Goal: Task Accomplishment & Management: Use online tool/utility

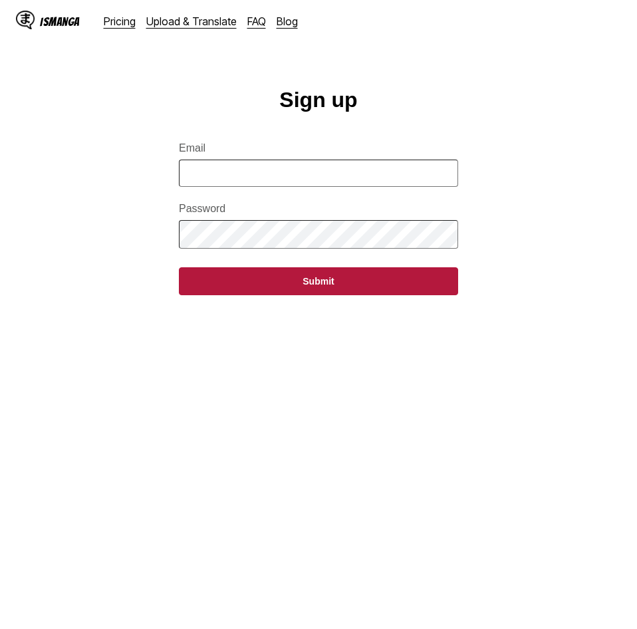
click at [421, 182] on input "Email" at bounding box center [318, 173] width 279 height 27
paste input "**********"
type input "**********"
click at [179, 267] on button "Submit" at bounding box center [318, 281] width 279 height 28
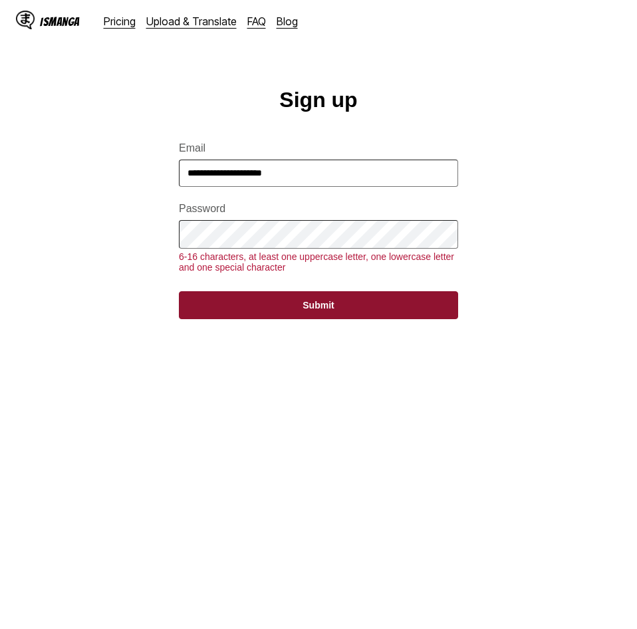
click at [388, 318] on button "Submit" at bounding box center [318, 305] width 279 height 28
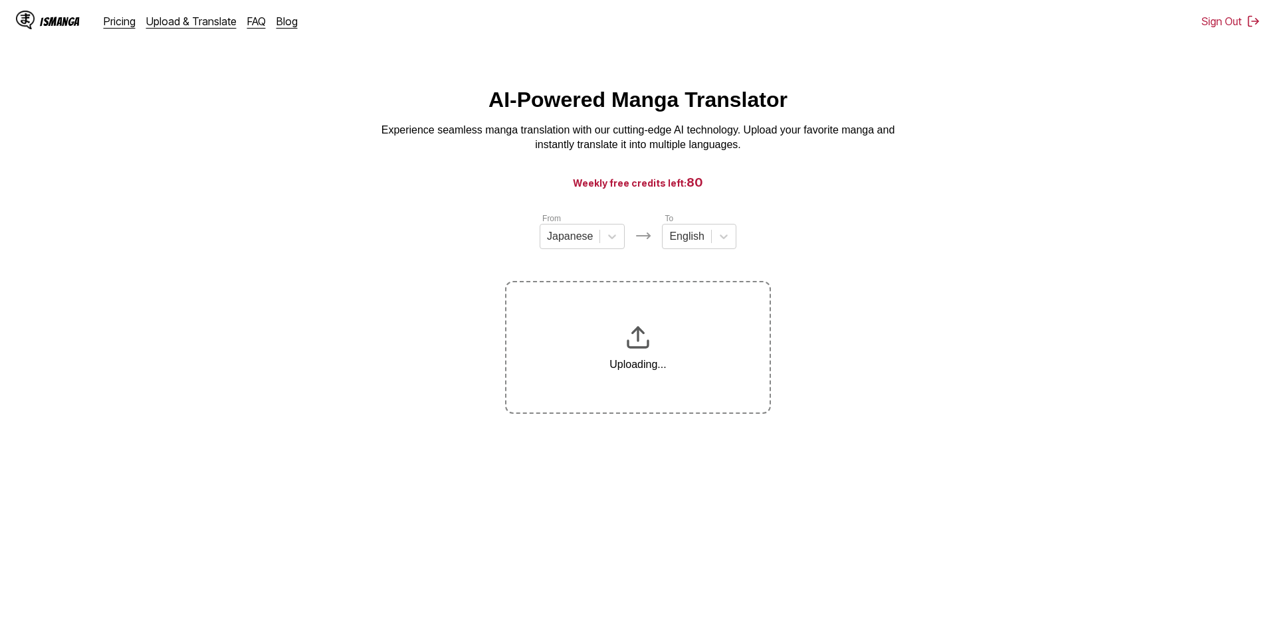
click at [420, 214] on main "AI-Powered Manga Translator Experience seamless manga translation with our cutt…" at bounding box center [638, 371] width 1276 height 566
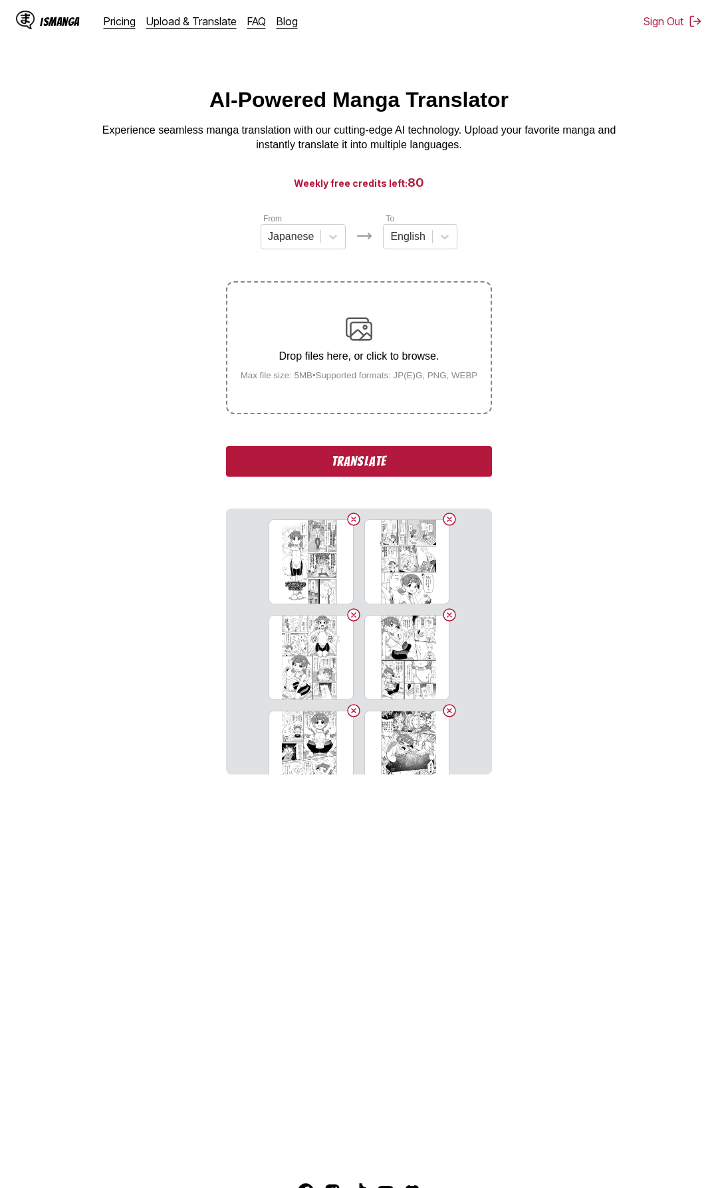
click at [320, 455] on button "Translate" at bounding box center [359, 461] width 266 height 31
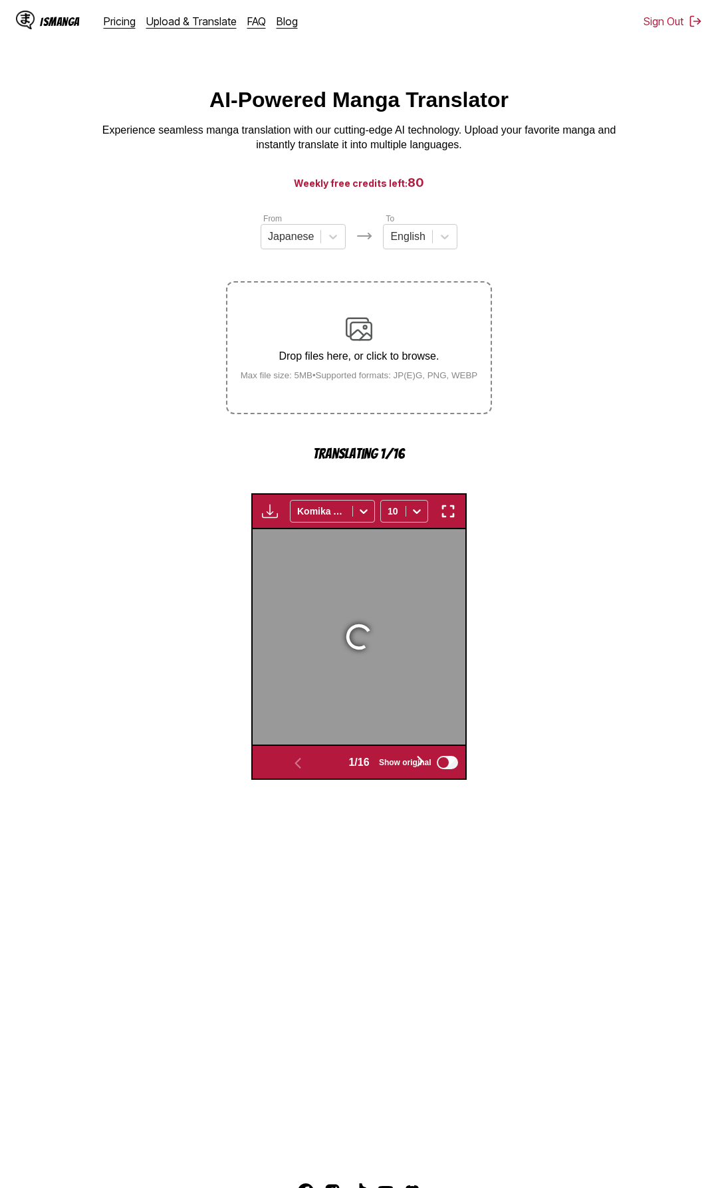
scroll to position [196, 0]
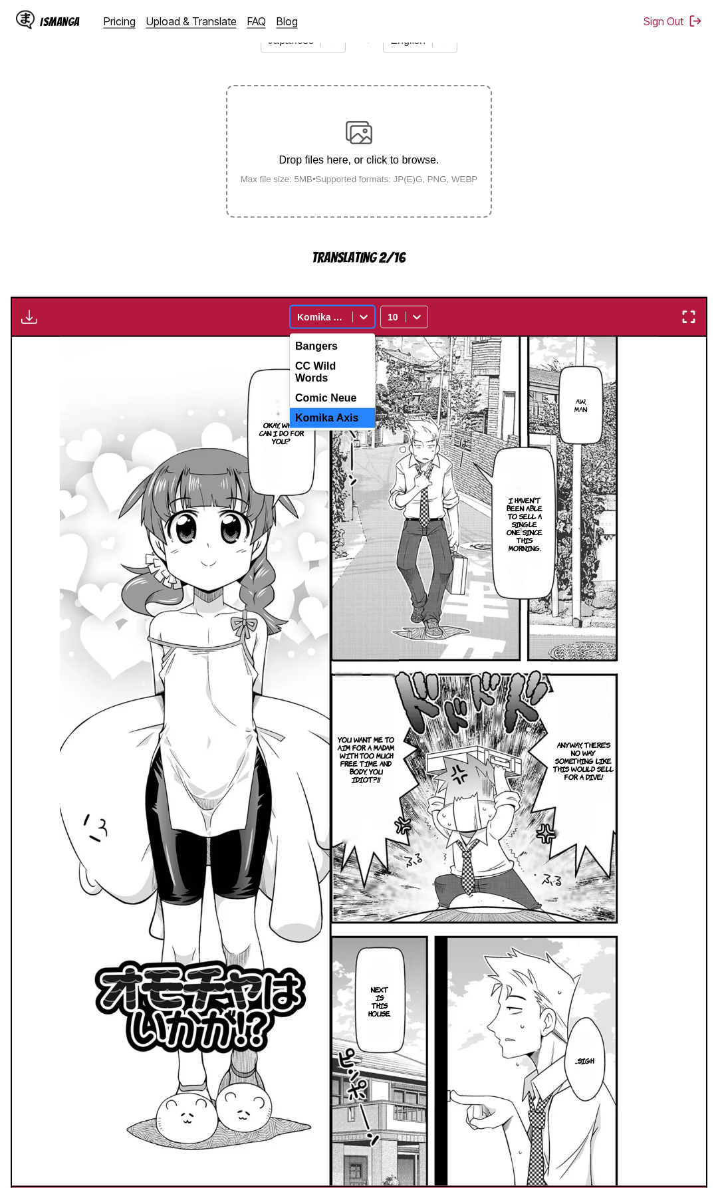
click at [305, 320] on div at bounding box center [321, 316] width 49 height 13
click at [338, 393] on div "Comic Neue" at bounding box center [332, 398] width 85 height 20
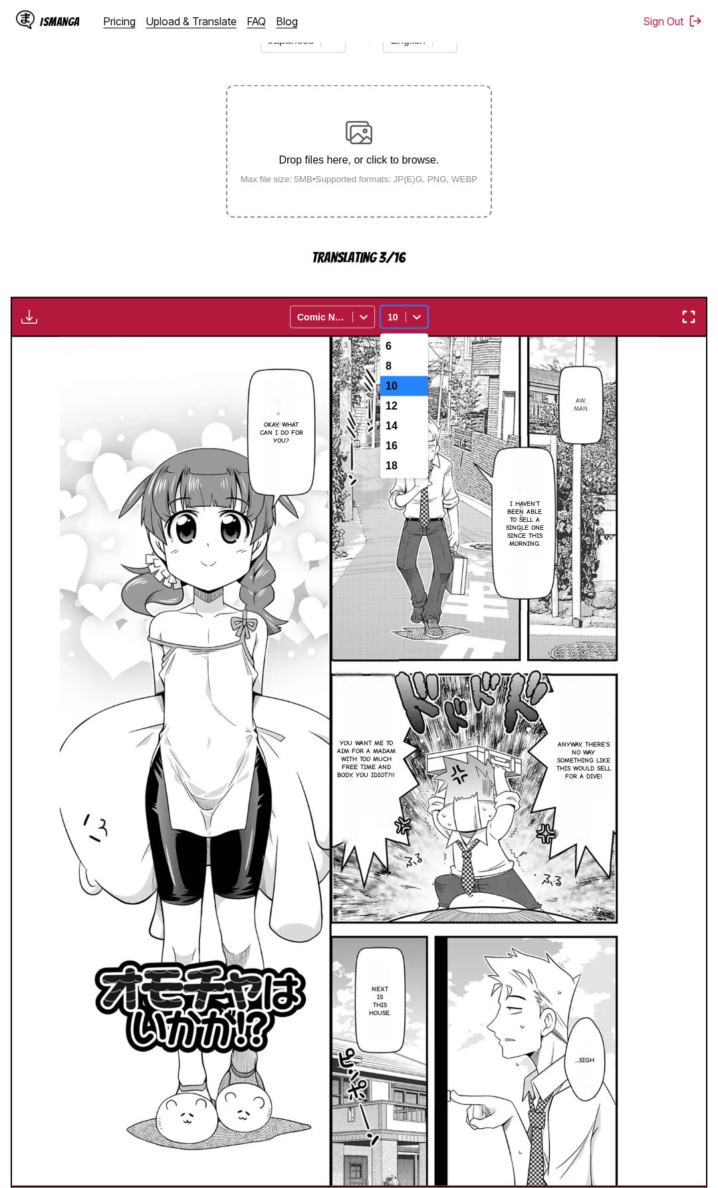
click at [404, 318] on div "10" at bounding box center [393, 317] width 25 height 19
click at [423, 436] on div "14" at bounding box center [404, 426] width 48 height 20
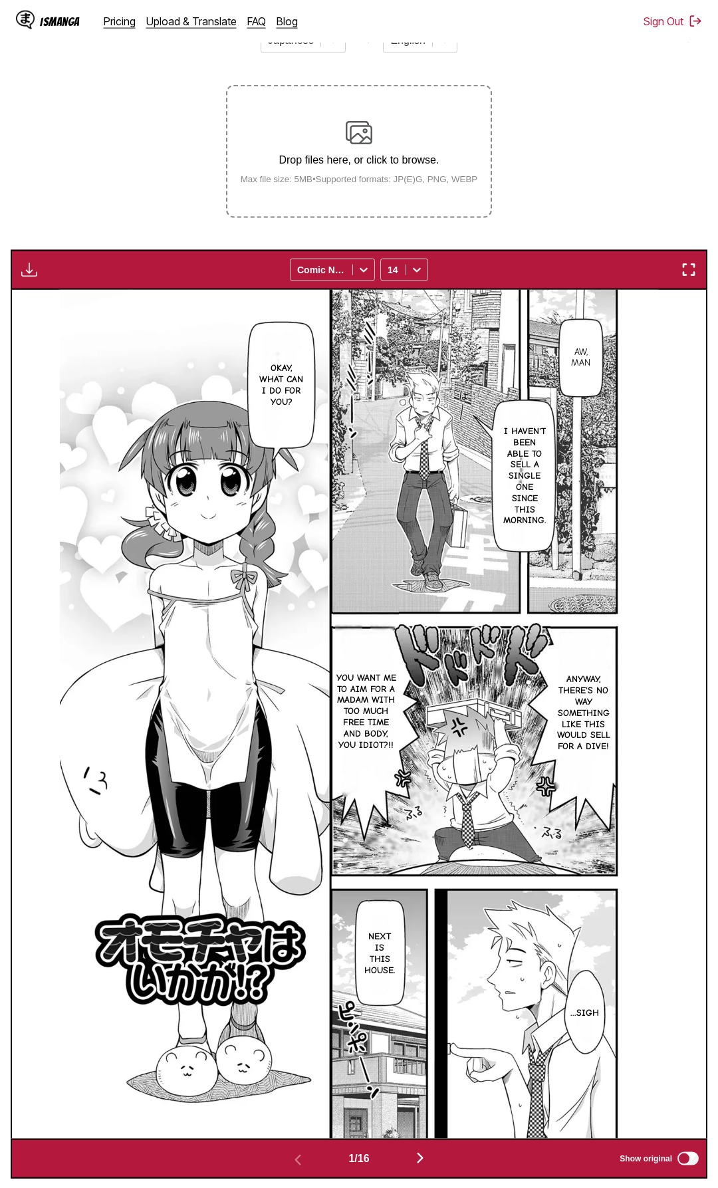
click at [636, 271] on div "Download Panel Download All Comic Neue 14" at bounding box center [359, 270] width 697 height 40
click at [636, 265] on img "button" at bounding box center [689, 270] width 16 height 16
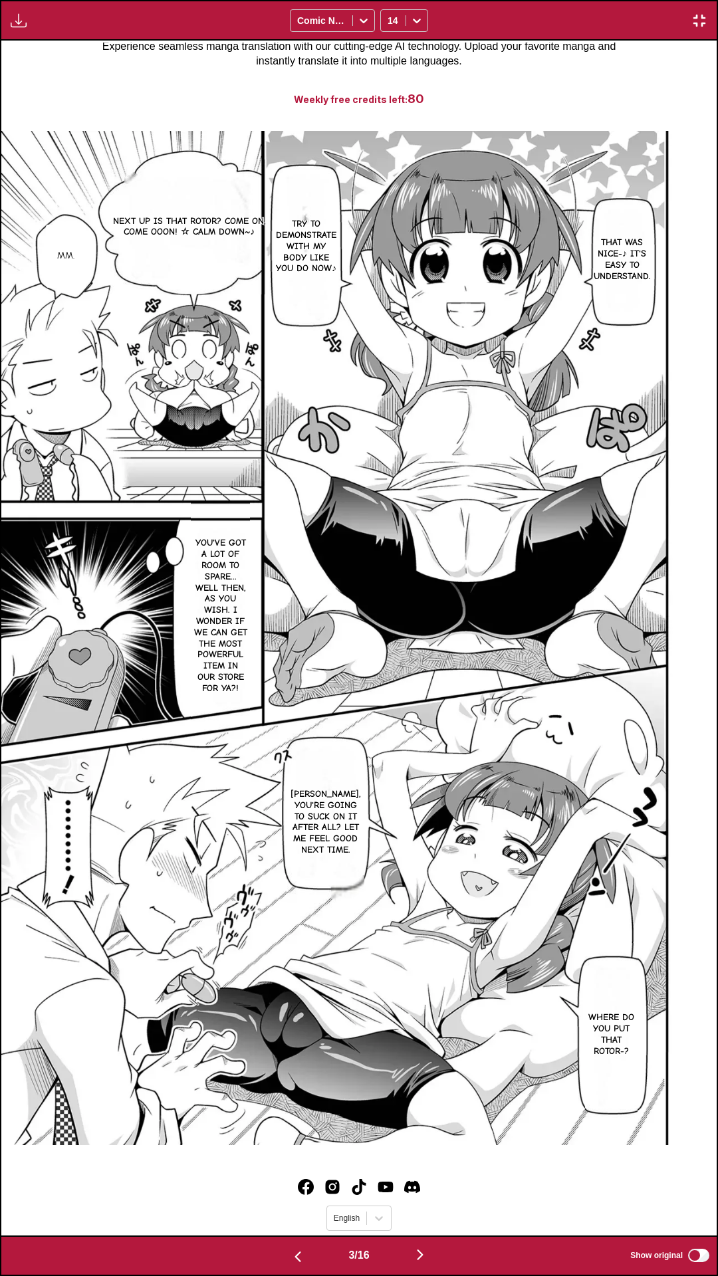
scroll to position [0, 0]
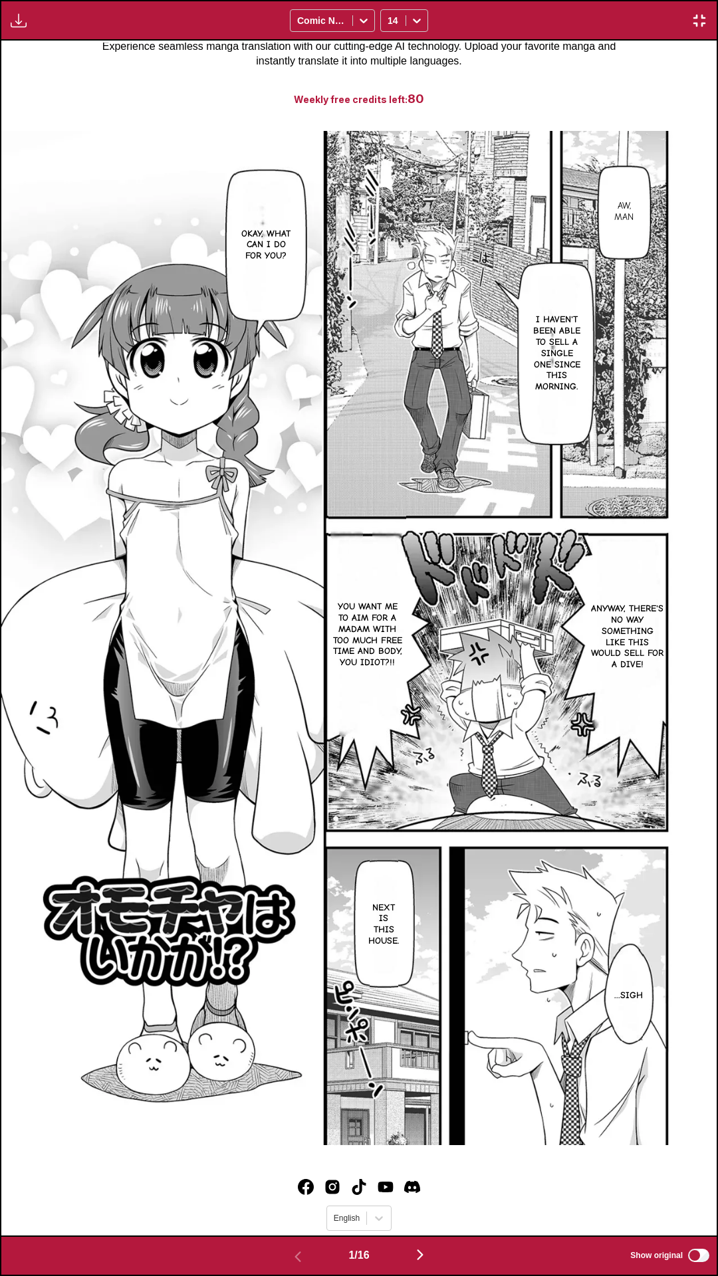
click at [636, 628] on label "Show original" at bounding box center [670, 1255] width 81 height 17
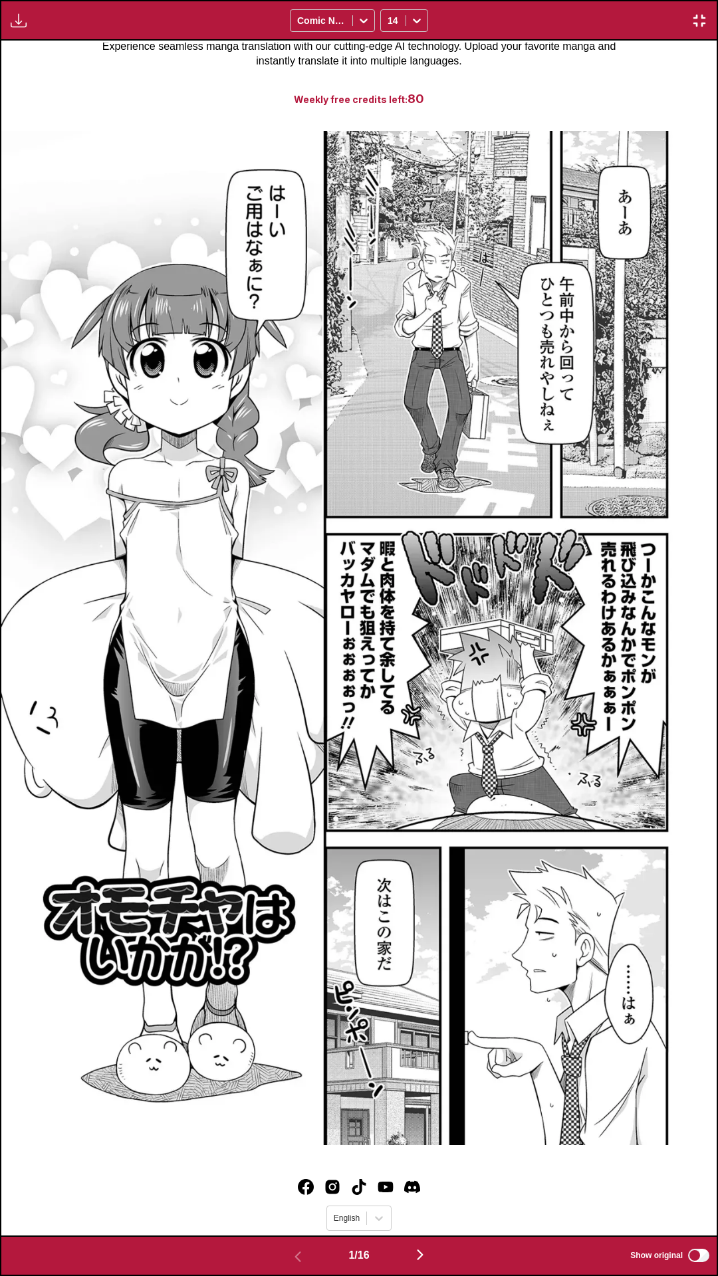
click at [636, 628] on label "Show original" at bounding box center [670, 1255] width 81 height 17
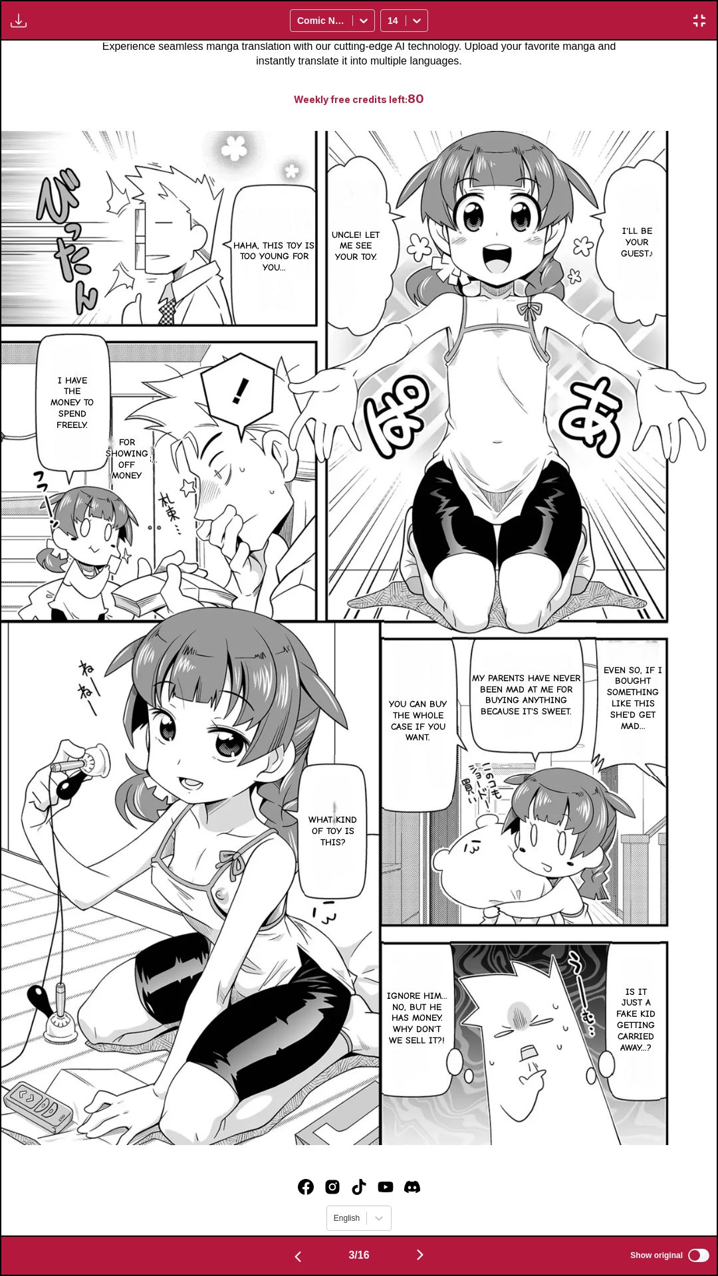
scroll to position [0, 2146]
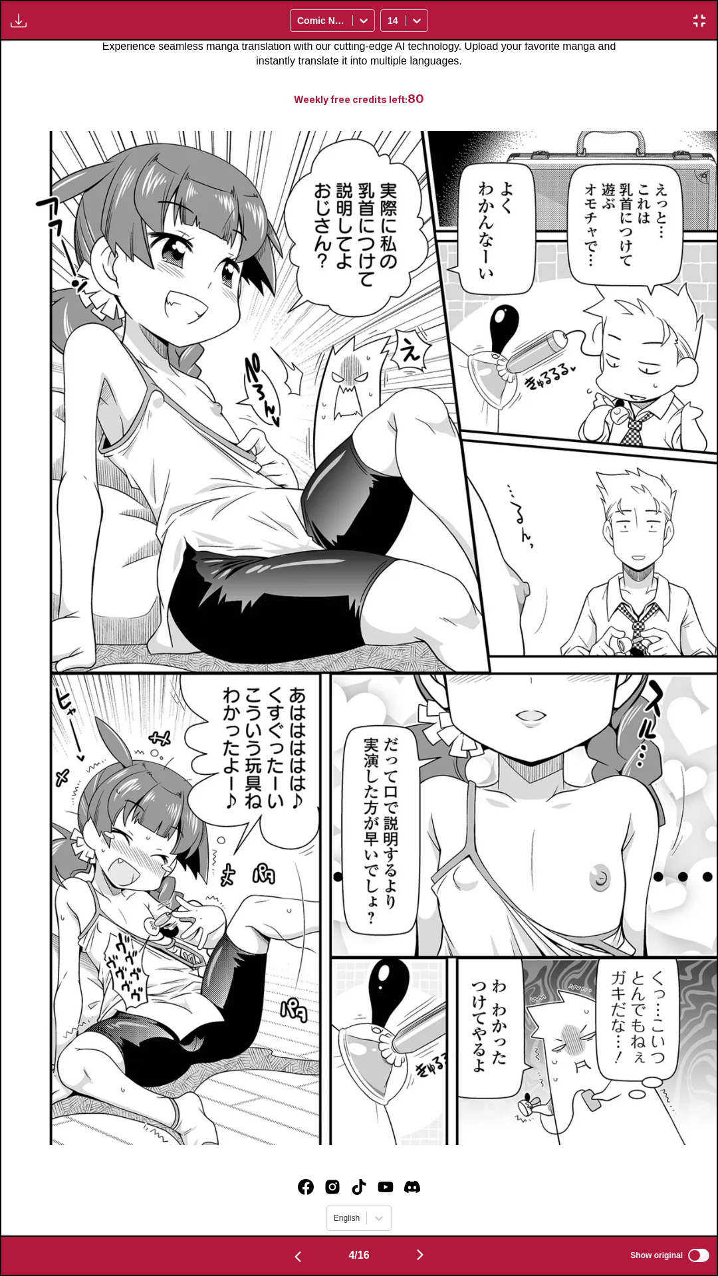
click at [636, 628] on label "Show original" at bounding box center [670, 1255] width 81 height 17
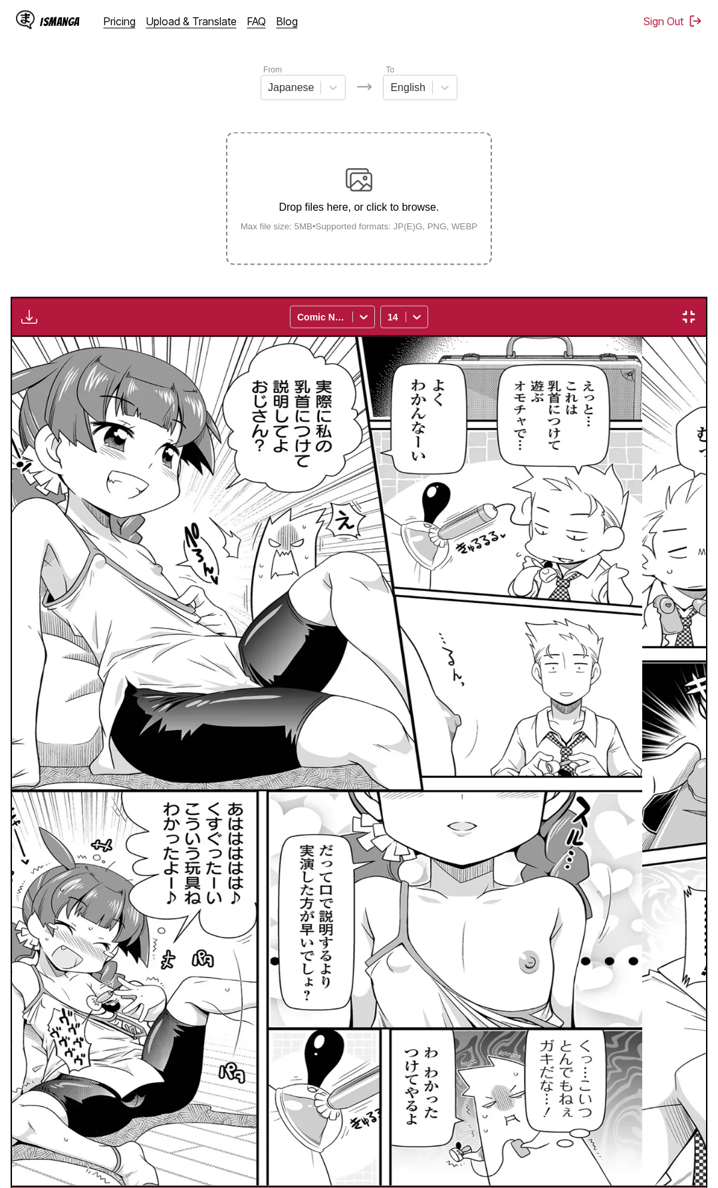
scroll to position [0, 2082]
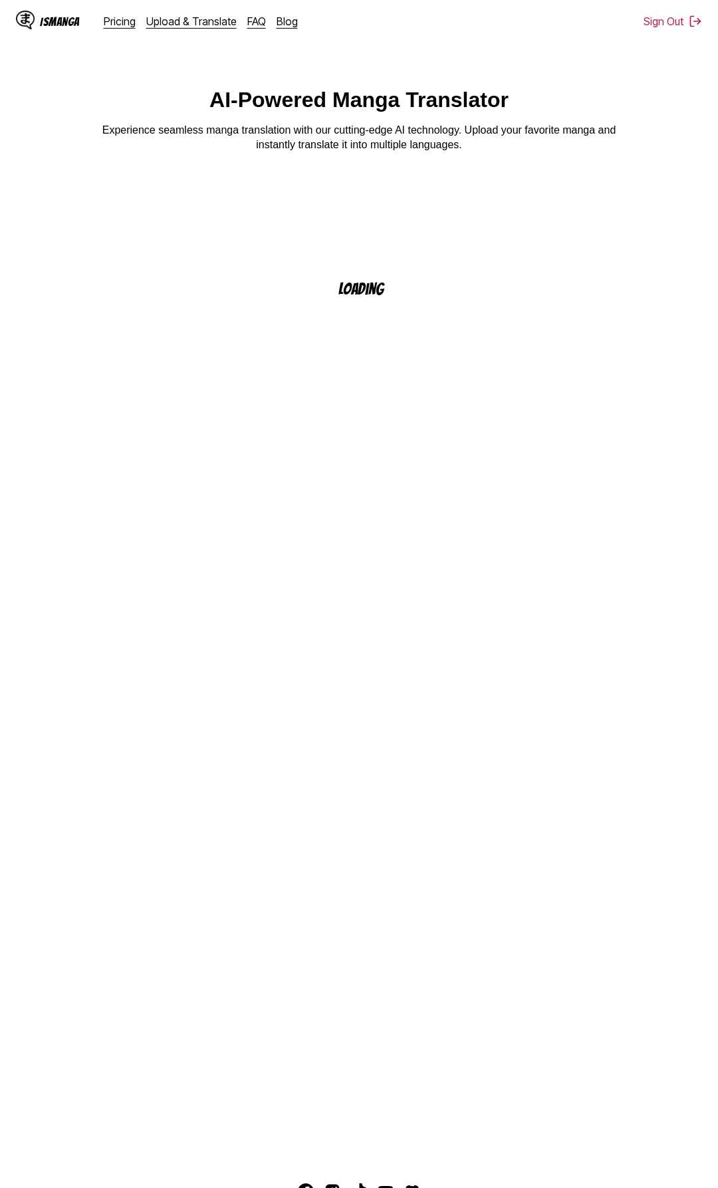
scroll to position [92, 0]
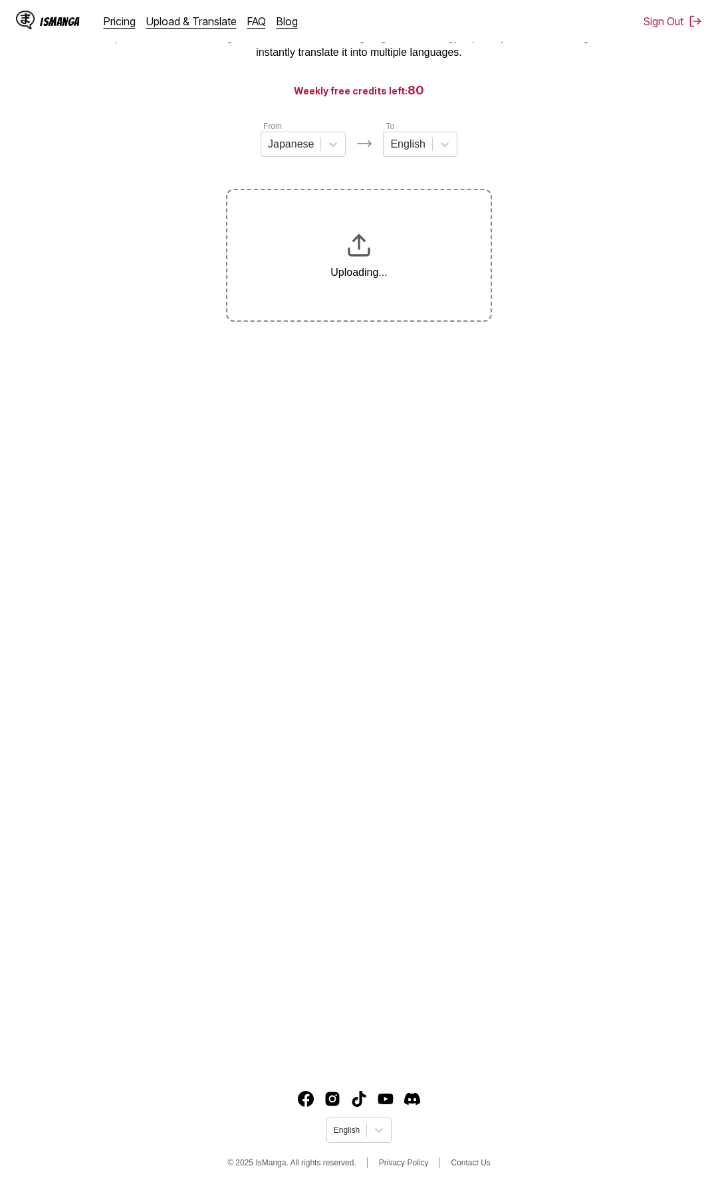
click at [644, 146] on section "From Japanese To English Uploading..." at bounding box center [359, 221] width 697 height 202
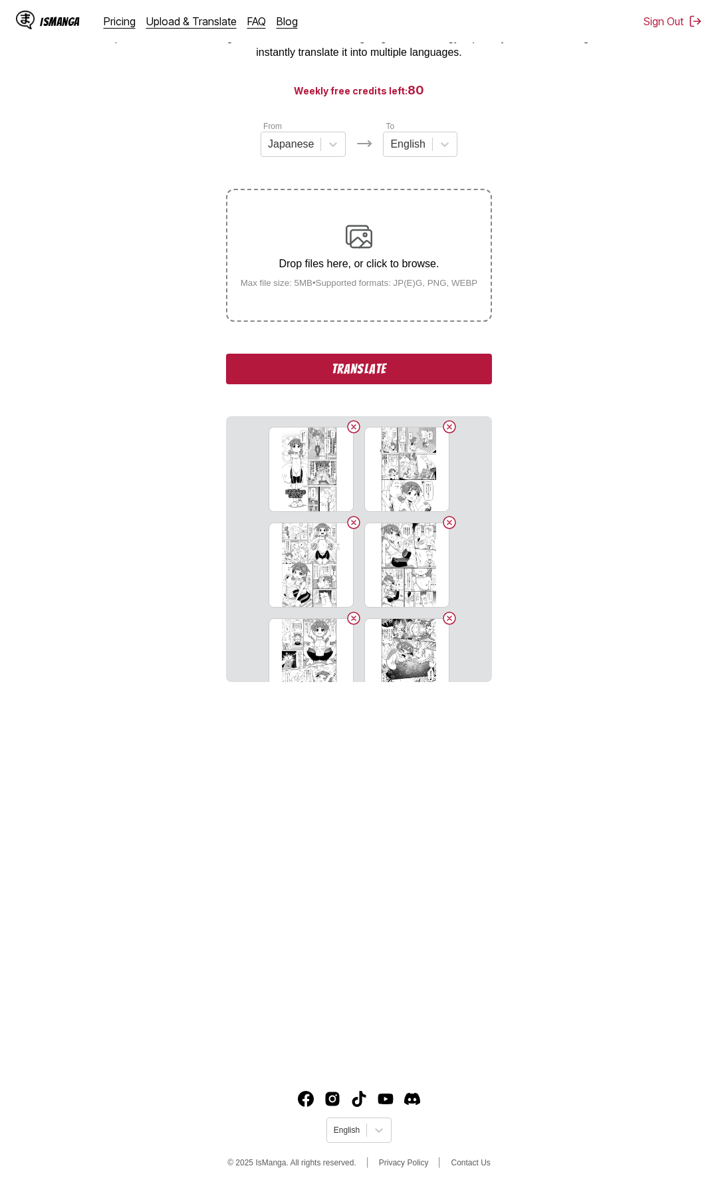
click at [325, 384] on button "Translate" at bounding box center [359, 369] width 266 height 31
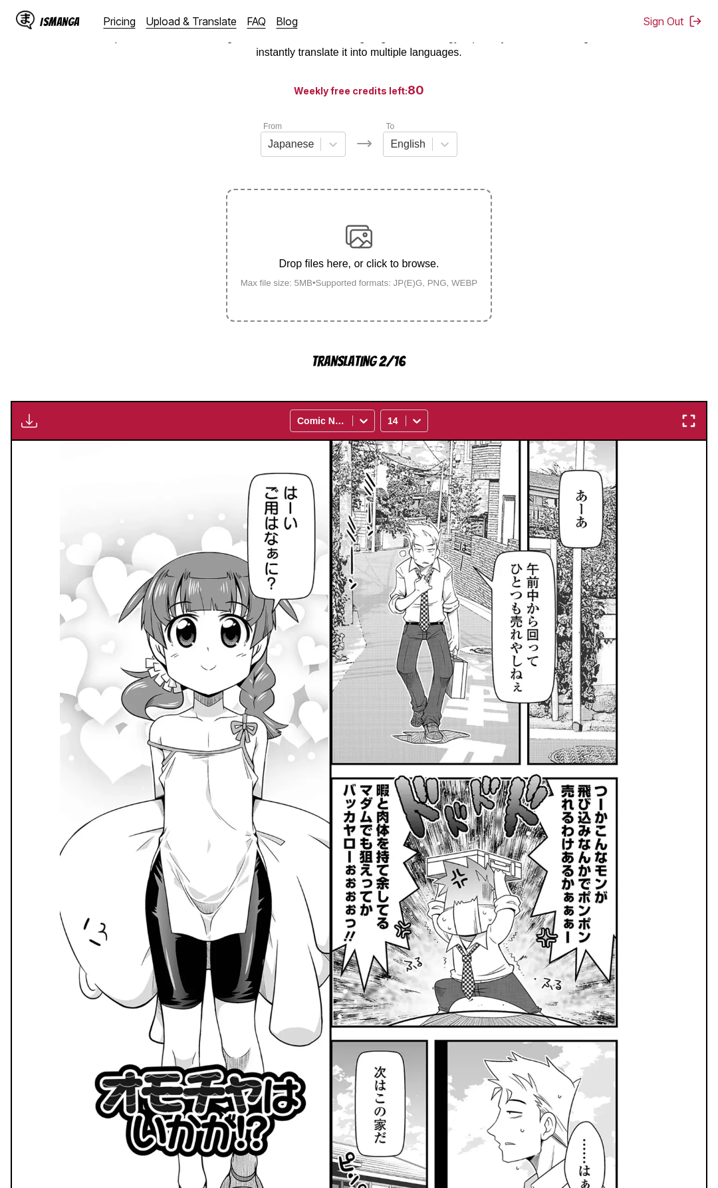
scroll to position [196, 0]
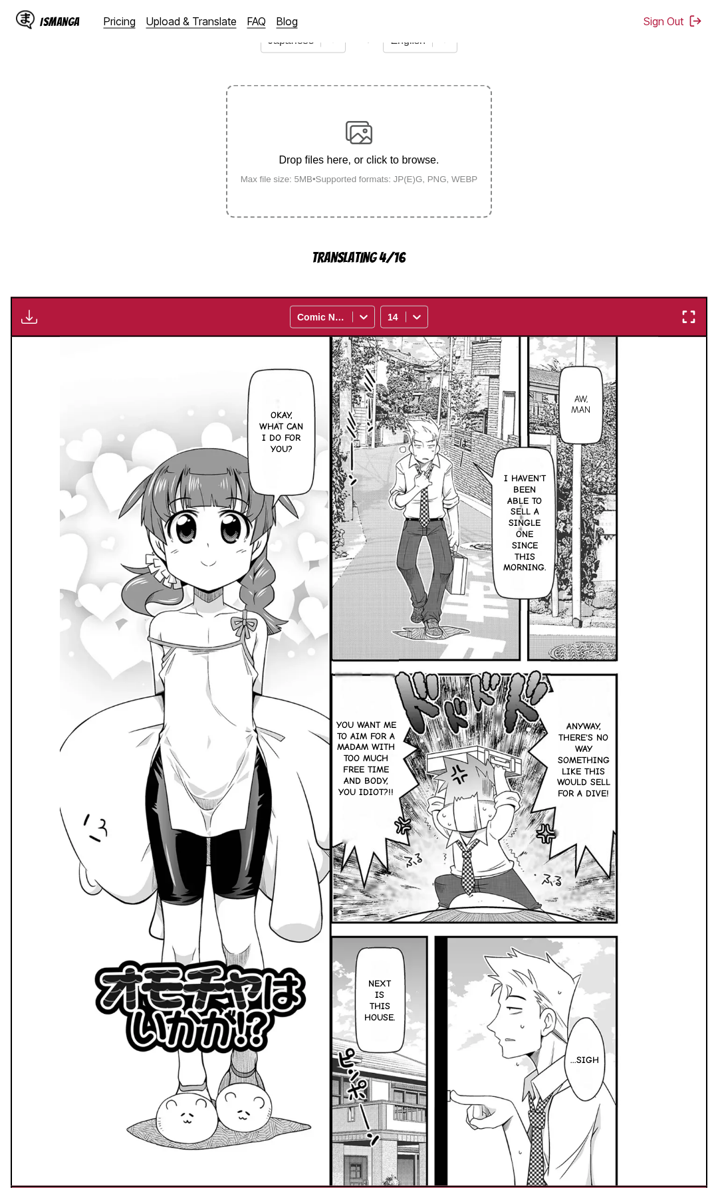
click at [693, 311] on img "button" at bounding box center [689, 317] width 16 height 16
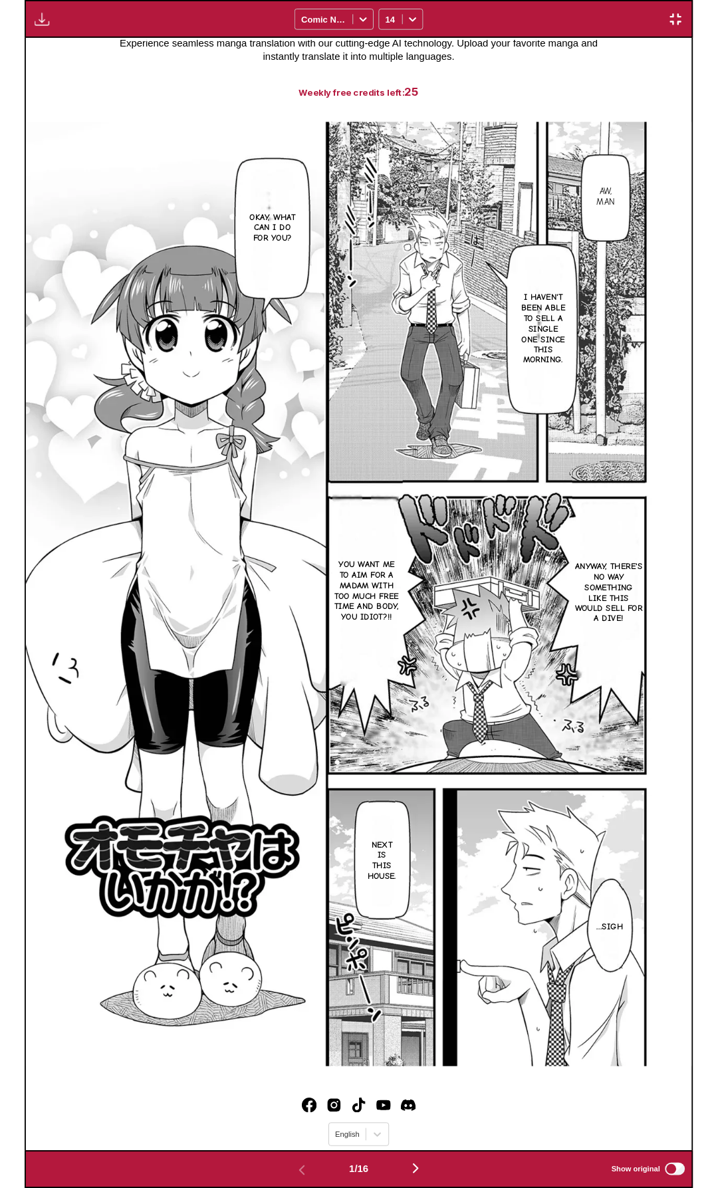
scroll to position [149, 0]
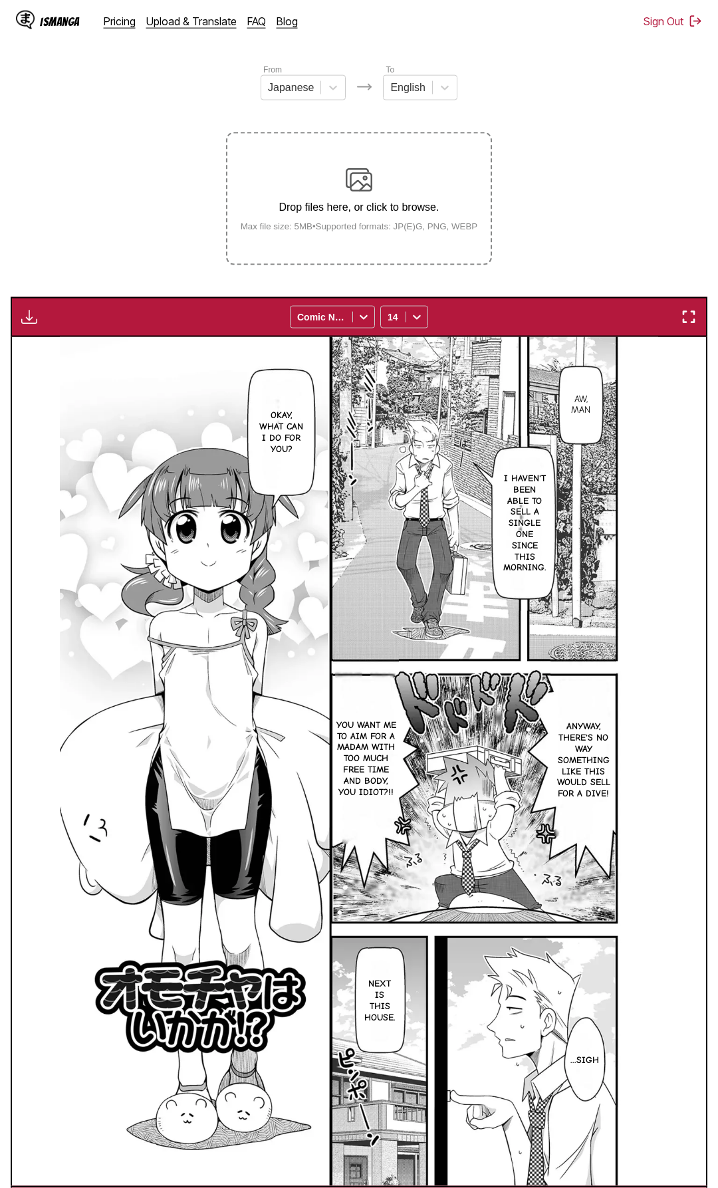
click at [688, 321] on img "button" at bounding box center [689, 317] width 16 height 16
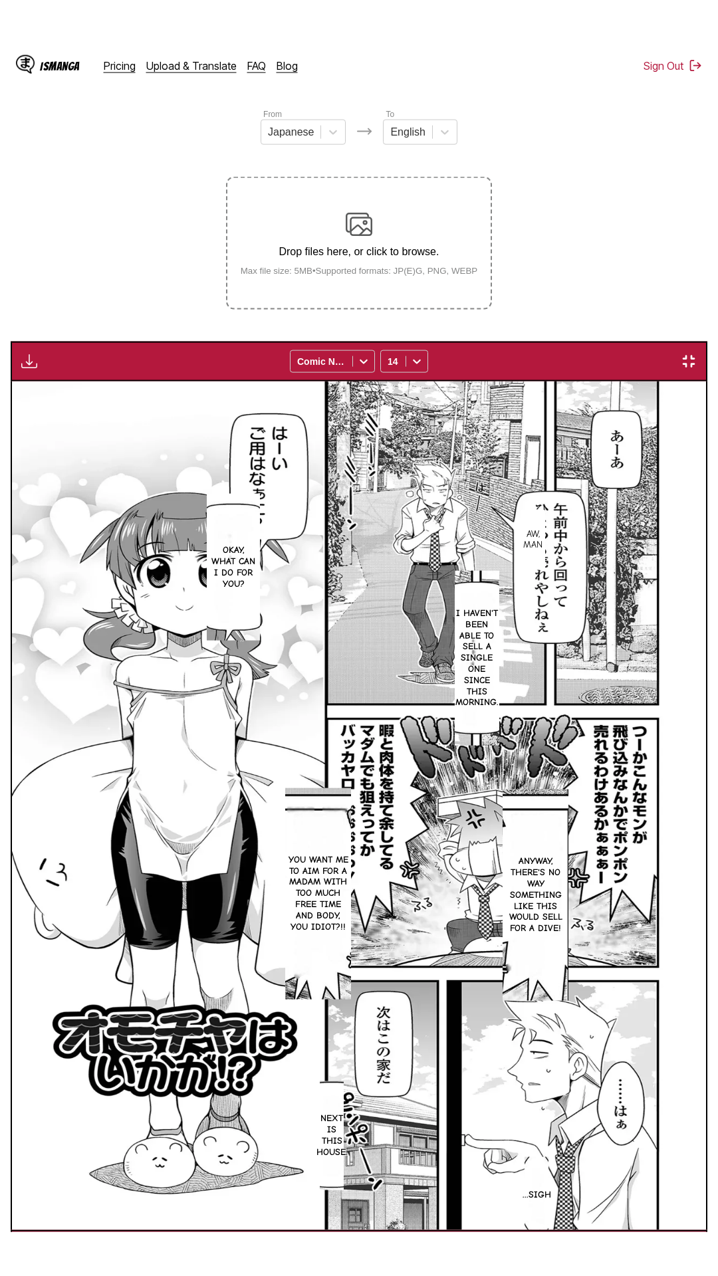
scroll to position [84, 0]
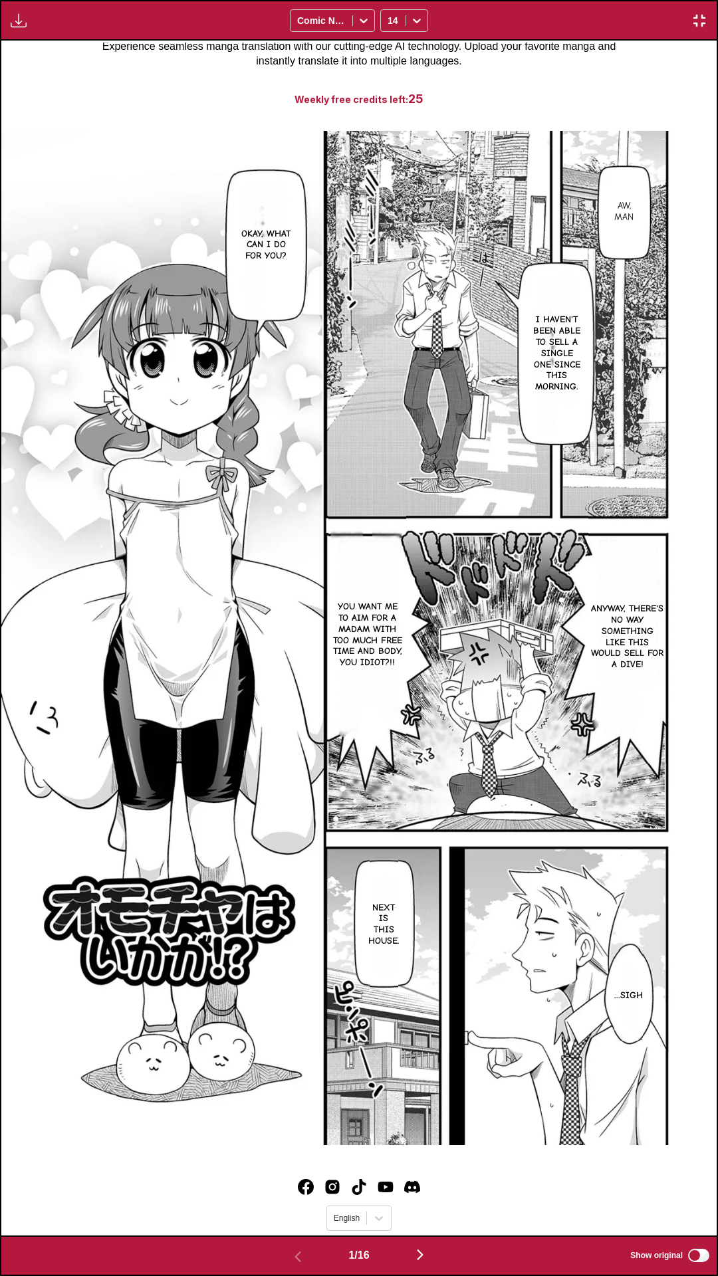
click at [14, 13] on img "button" at bounding box center [19, 21] width 16 height 16
click at [696, 15] on img "button" at bounding box center [699, 21] width 16 height 16
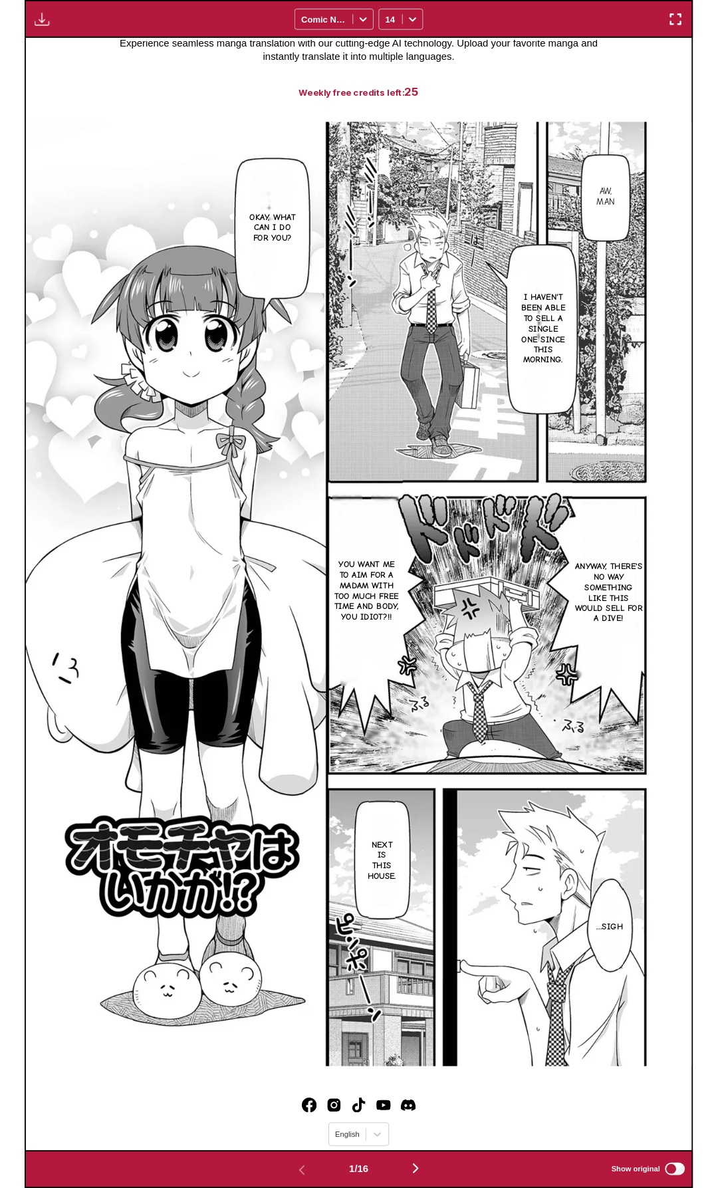
scroll to position [149, 0]
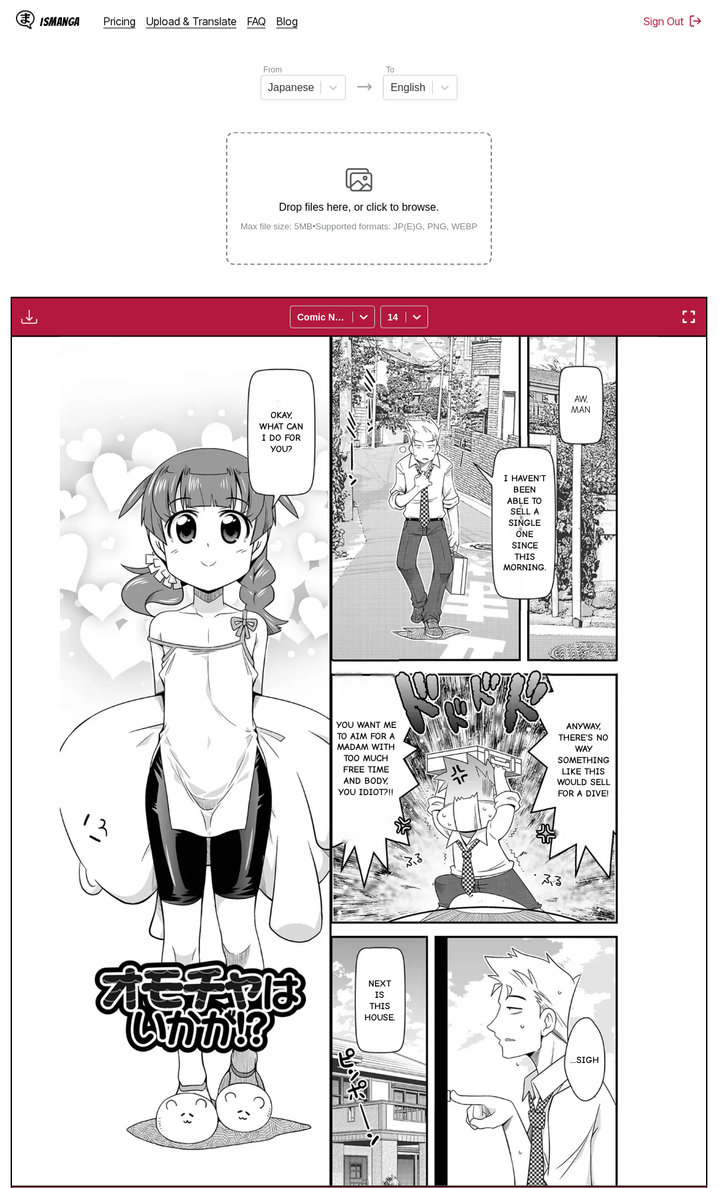
click at [36, 312] on button "button" at bounding box center [29, 316] width 24 height 17
click at [43, 361] on small "Available for premium users only" at bounding box center [51, 348] width 56 height 68
click at [691, 320] on img "button" at bounding box center [689, 317] width 16 height 16
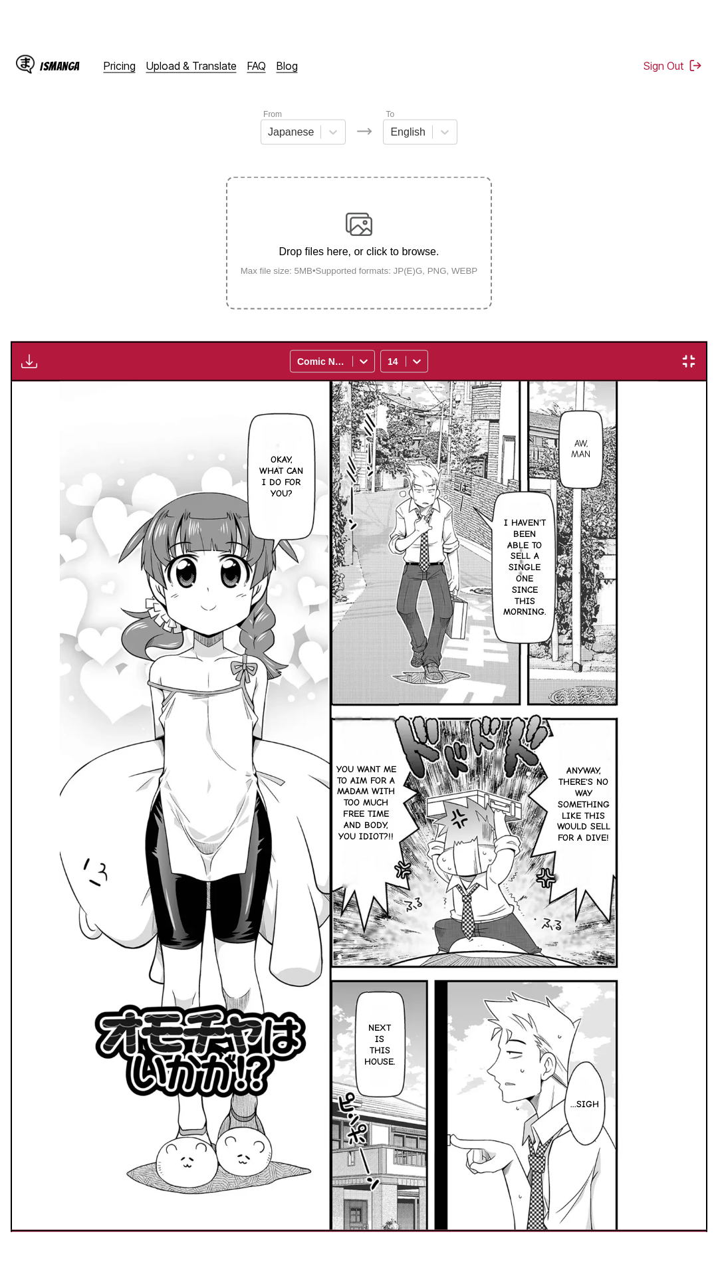
scroll to position [84, 0]
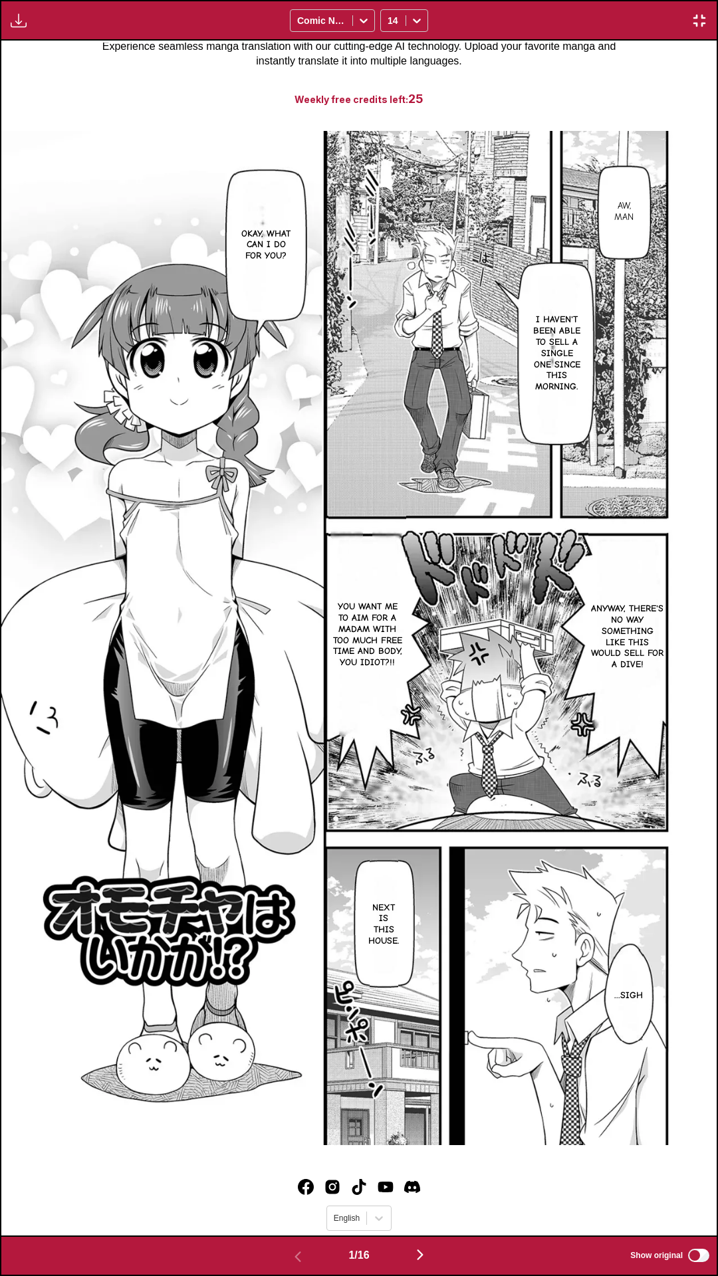
click at [21, 29] on div "Available for premium users only Comic Neue 14" at bounding box center [359, 20] width 718 height 41
click at [6, 18] on div "Available for premium users only Comic Neue 14" at bounding box center [359, 20] width 718 height 41
click at [7, 18] on button "button" at bounding box center [19, 20] width 24 height 17
click at [51, 35] on small "Available for premium users only" at bounding box center [40, 51] width 56 height 68
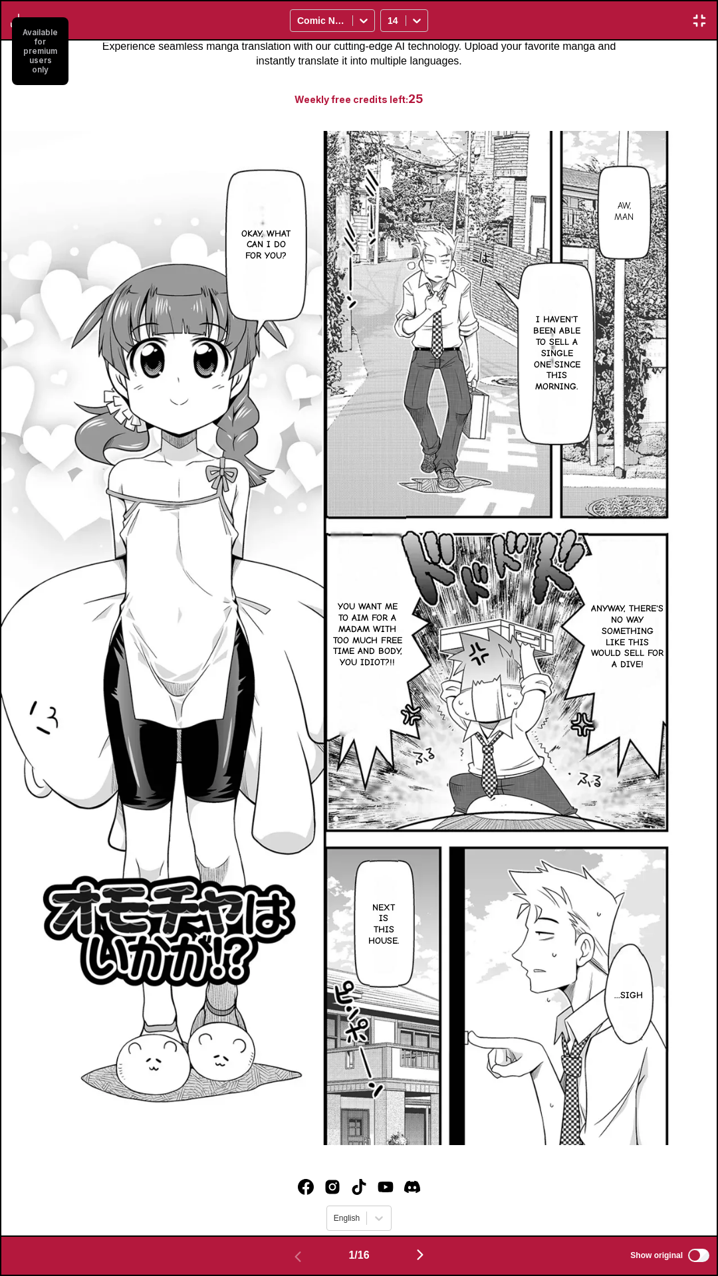
click at [51, 35] on small "Available for premium users only" at bounding box center [40, 51] width 56 height 68
click at [702, 23] on img "button" at bounding box center [699, 21] width 16 height 16
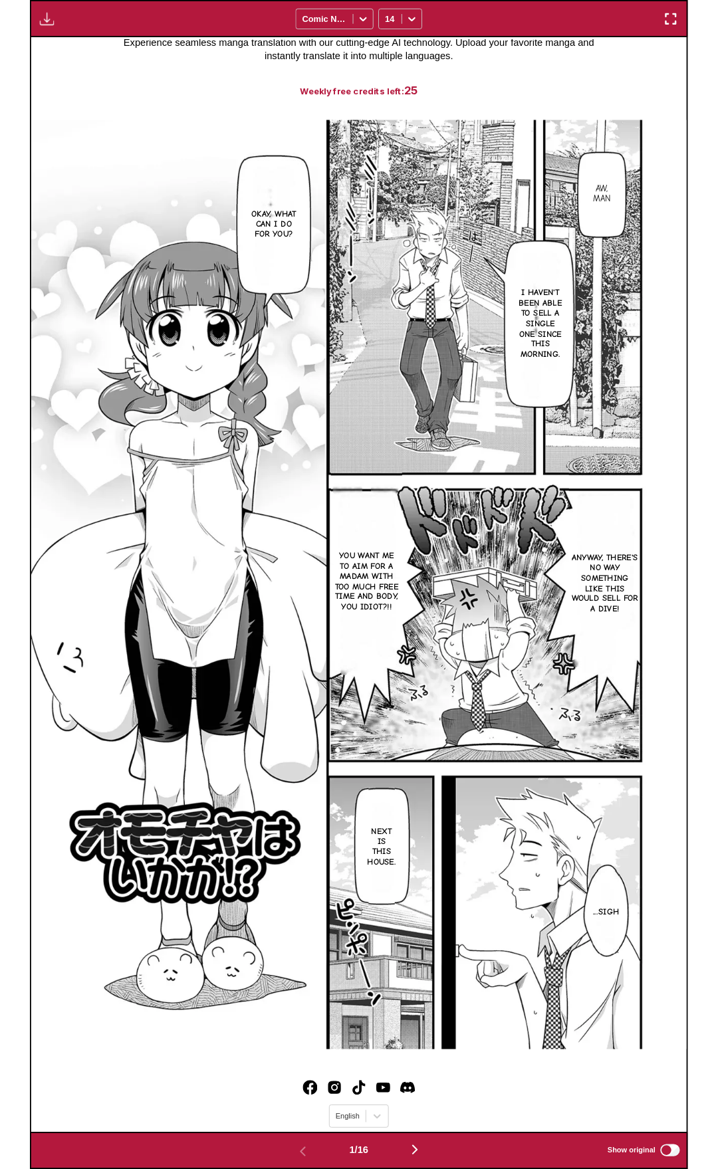
scroll to position [149, 0]
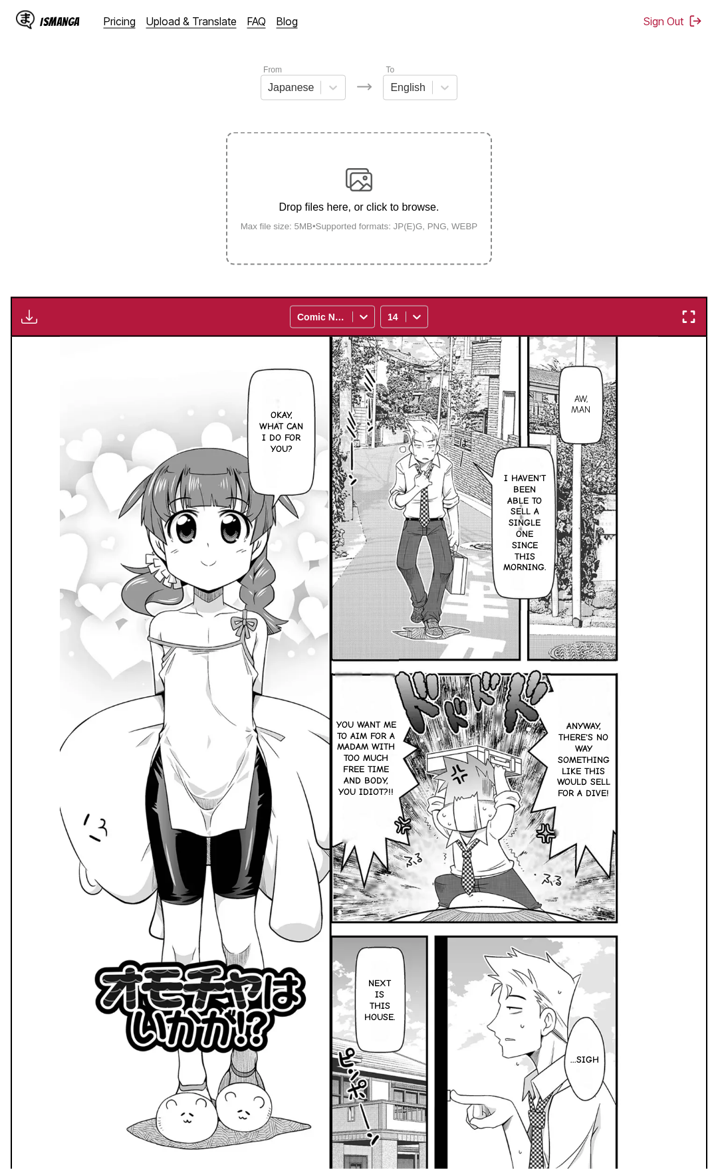
click at [21, 325] on img "button" at bounding box center [29, 317] width 16 height 16
click at [27, 162] on section "From Japanese To English Drop files here, or click to browse. Max file size: 5M…" at bounding box center [359, 644] width 697 height 1163
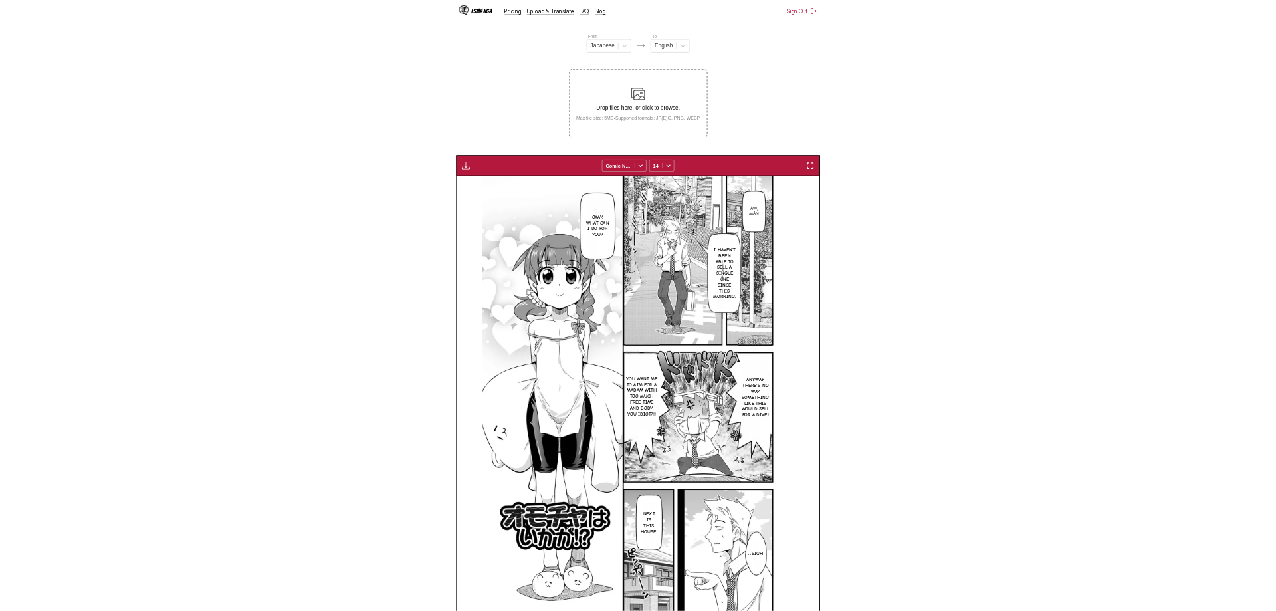
scroll to position [346, 0]
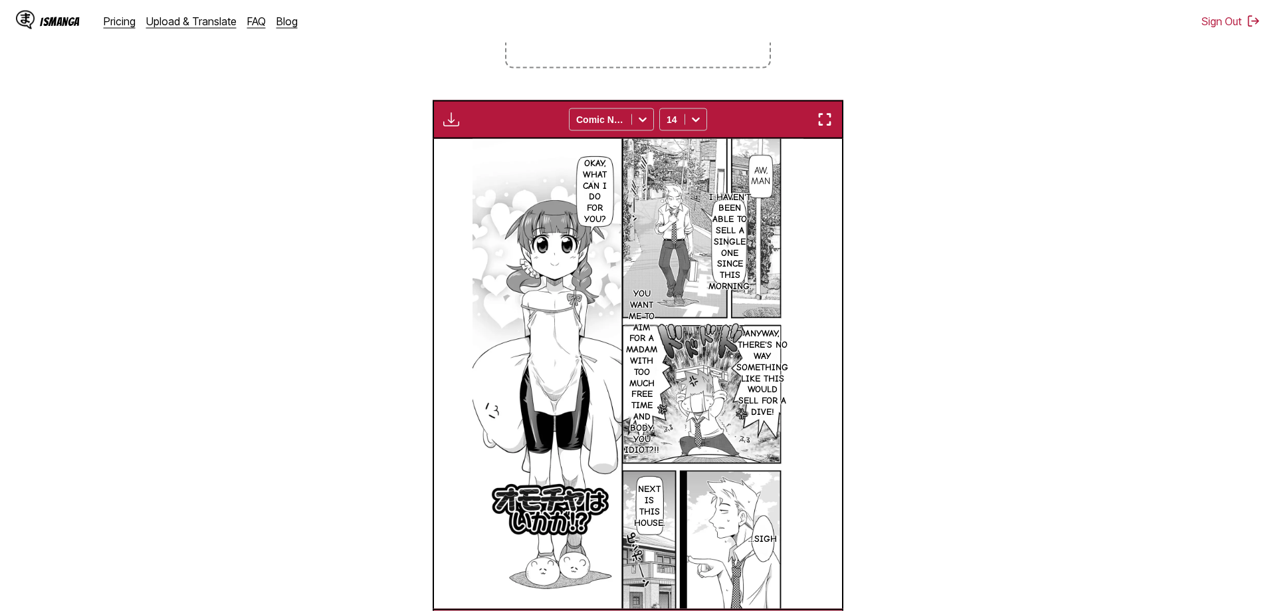
click at [452, 128] on img "button" at bounding box center [451, 120] width 16 height 16
click at [452, 129] on small "Available for premium users only" at bounding box center [473, 150] width 56 height 68
click at [717, 164] on section "From Japanese To English Drop files here, or click to browse. Max file size: 5M…" at bounding box center [638, 256] width 1255 height 781
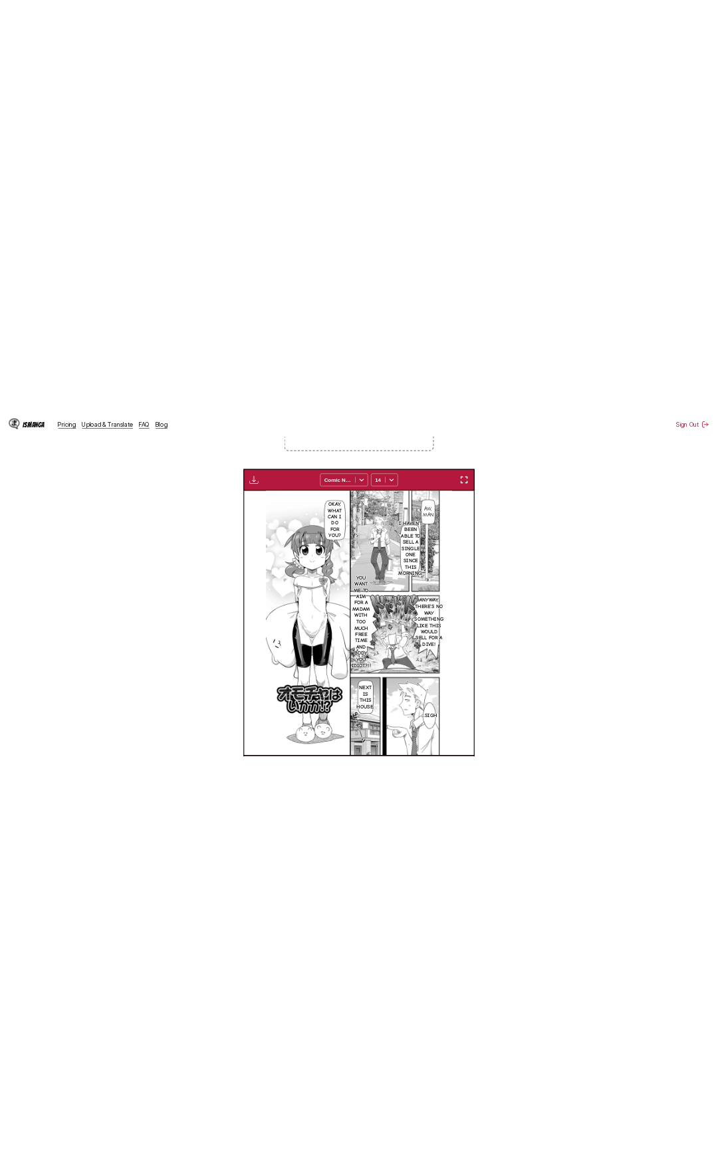
scroll to position [332, 0]
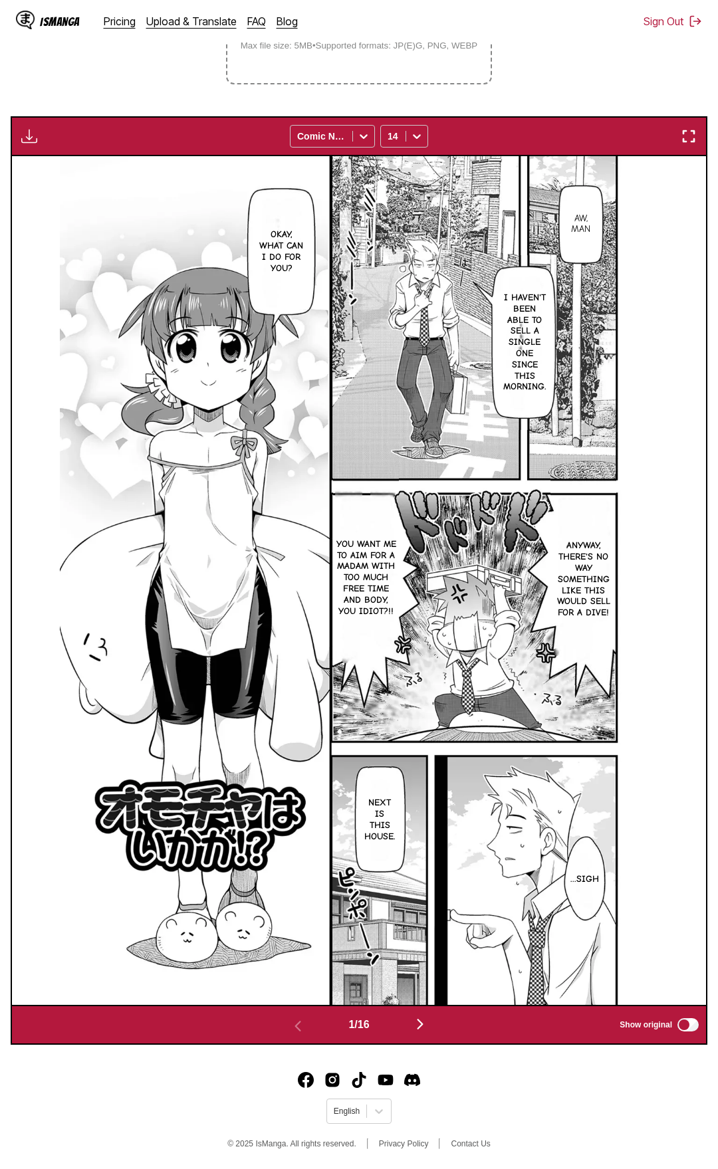
click at [683, 142] on img "button" at bounding box center [689, 136] width 16 height 16
click at [688, 143] on img "button" at bounding box center [689, 136] width 16 height 16
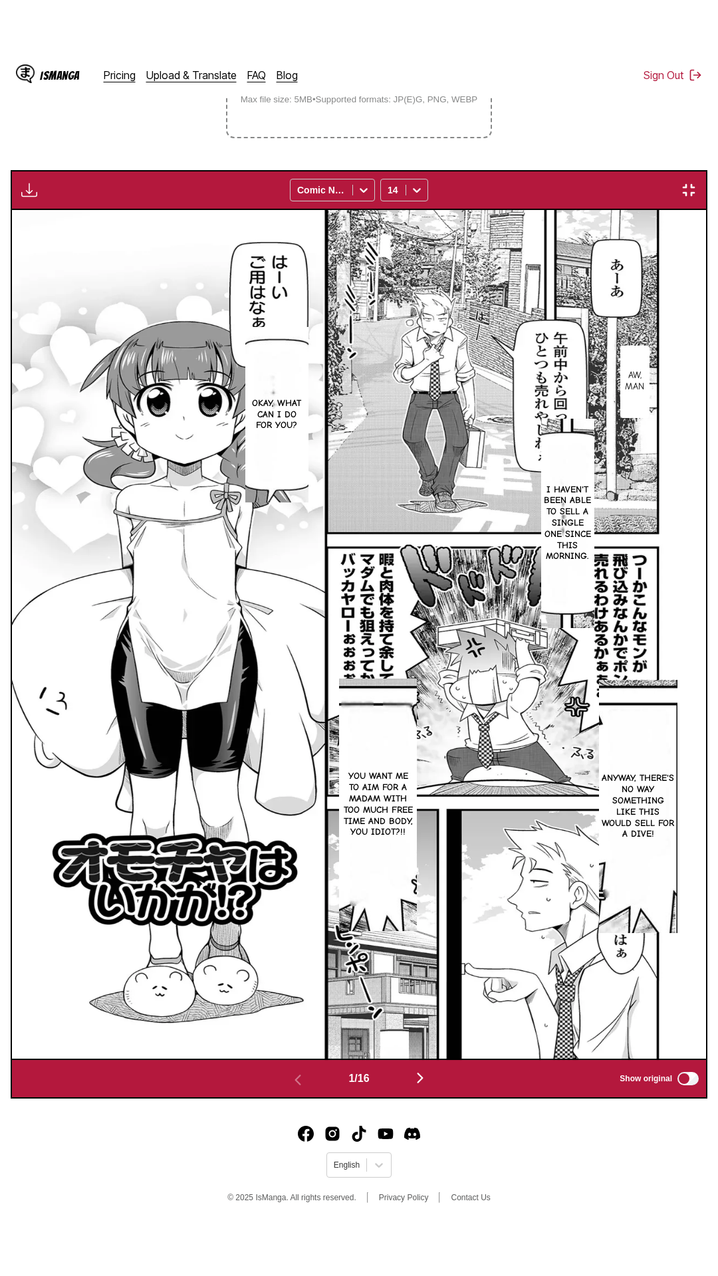
scroll to position [84, 0]
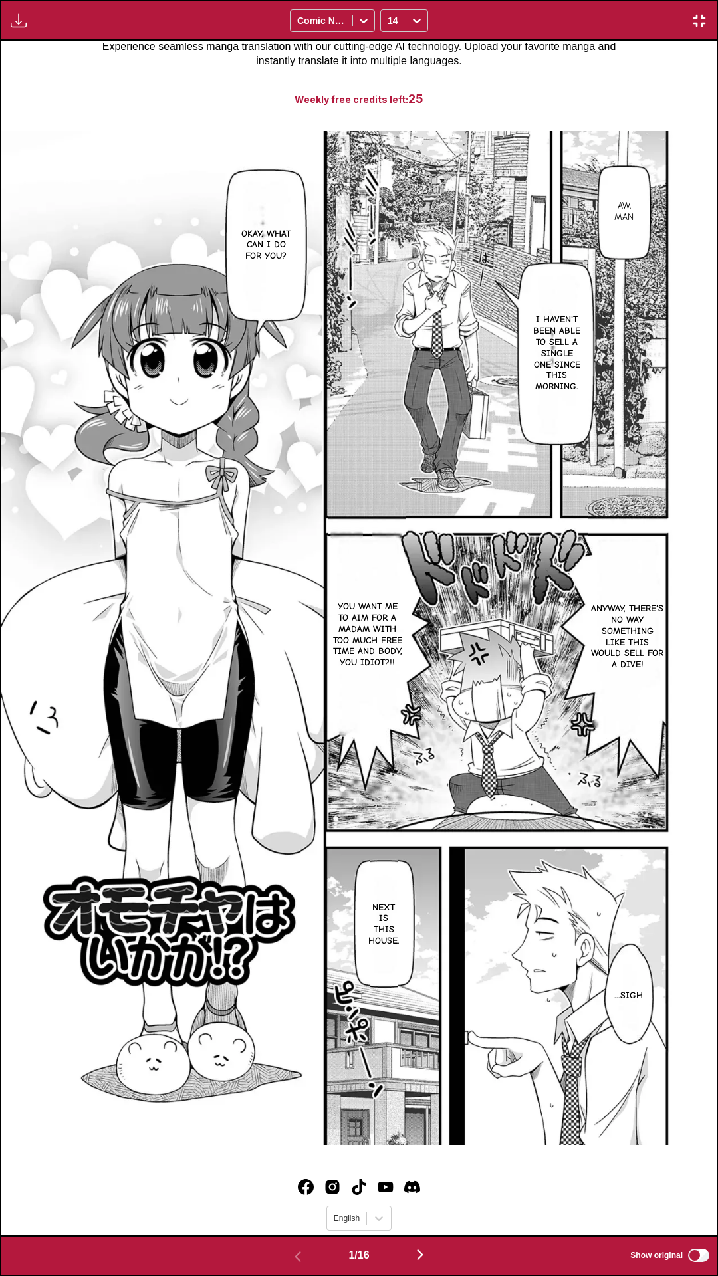
click at [584, 78] on div "Aw, man I haven't been able to sell a single one since this morning. Okay, what…" at bounding box center [358, 638] width 715 height 1195
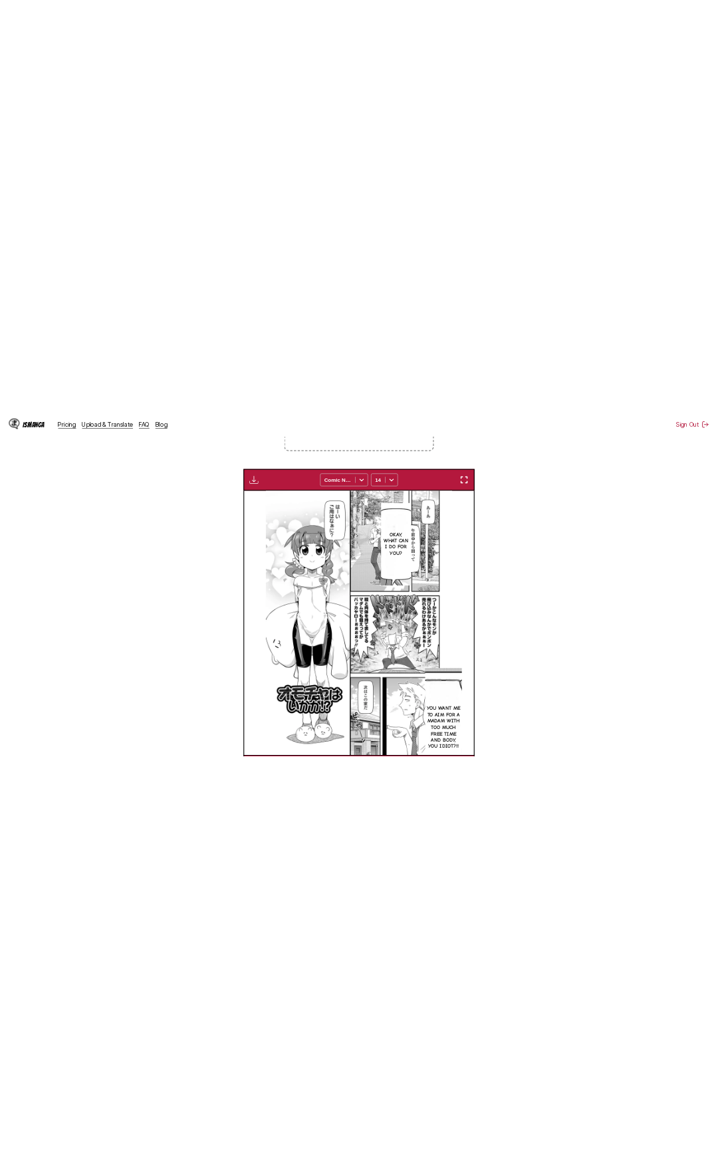
scroll to position [332, 0]
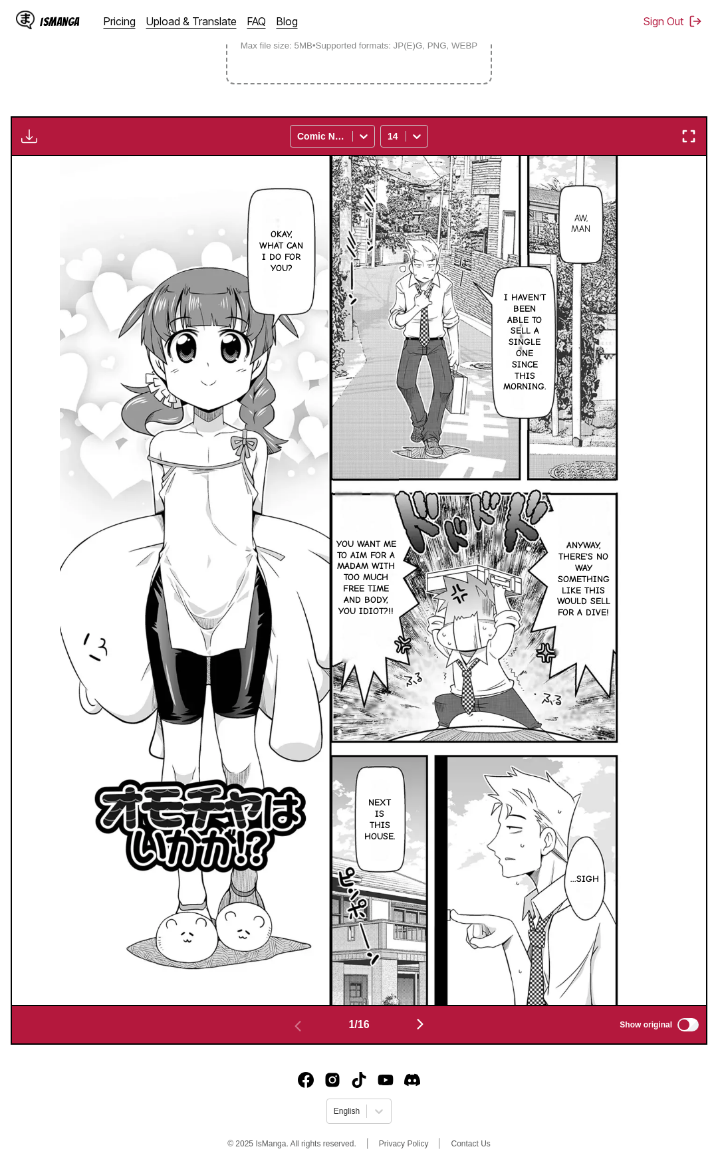
click at [691, 129] on img "button" at bounding box center [689, 136] width 16 height 16
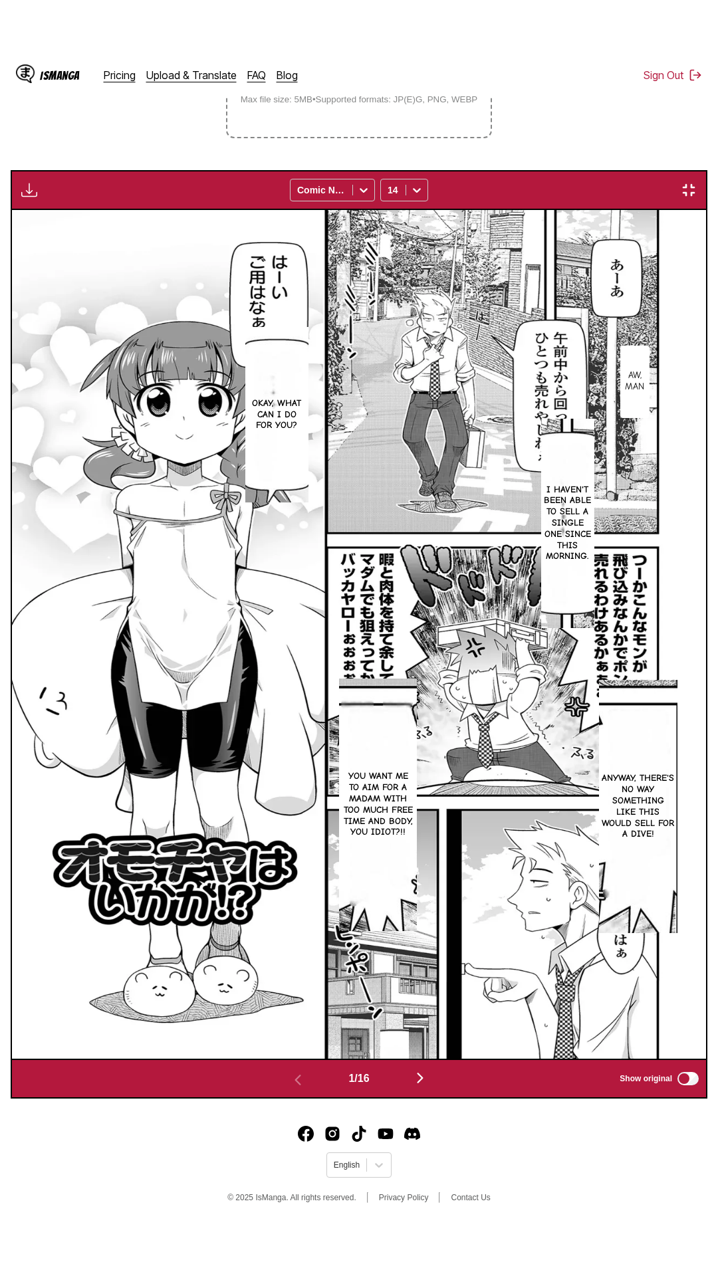
scroll to position [84, 0]
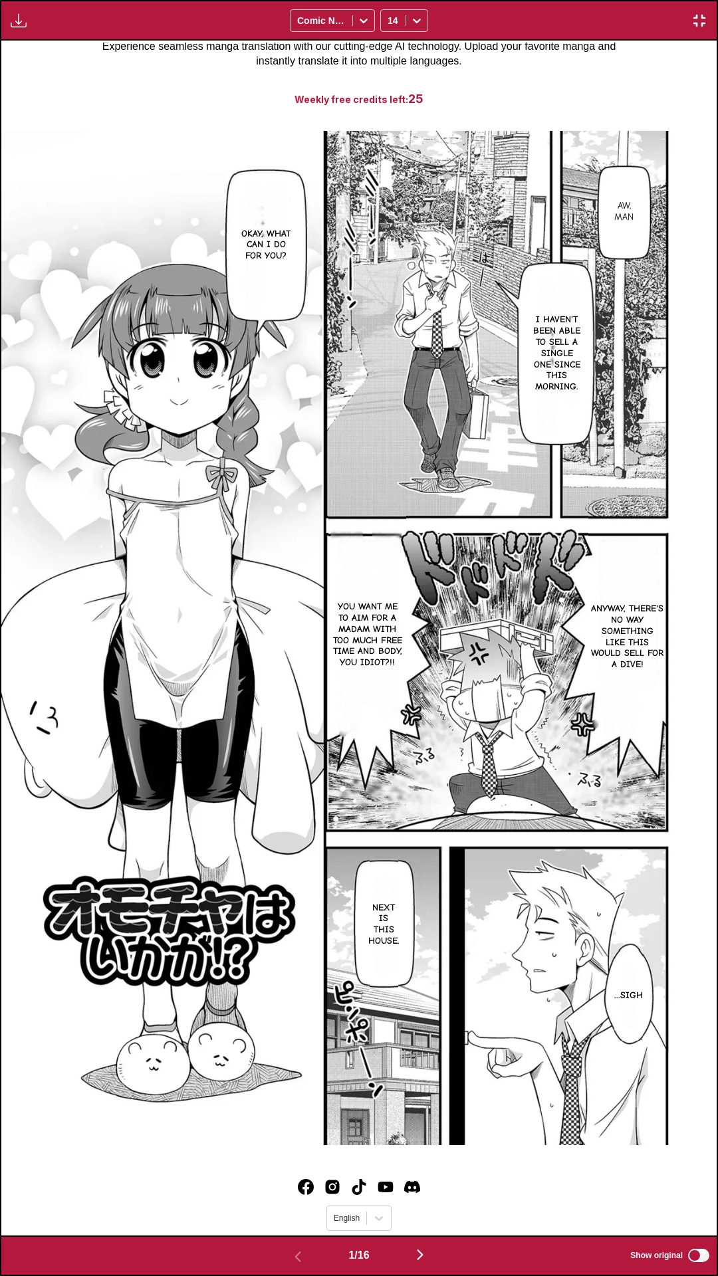
click at [469, 0] on div "Available for premium users only Comic Neue 14" at bounding box center [359, 20] width 718 height 41
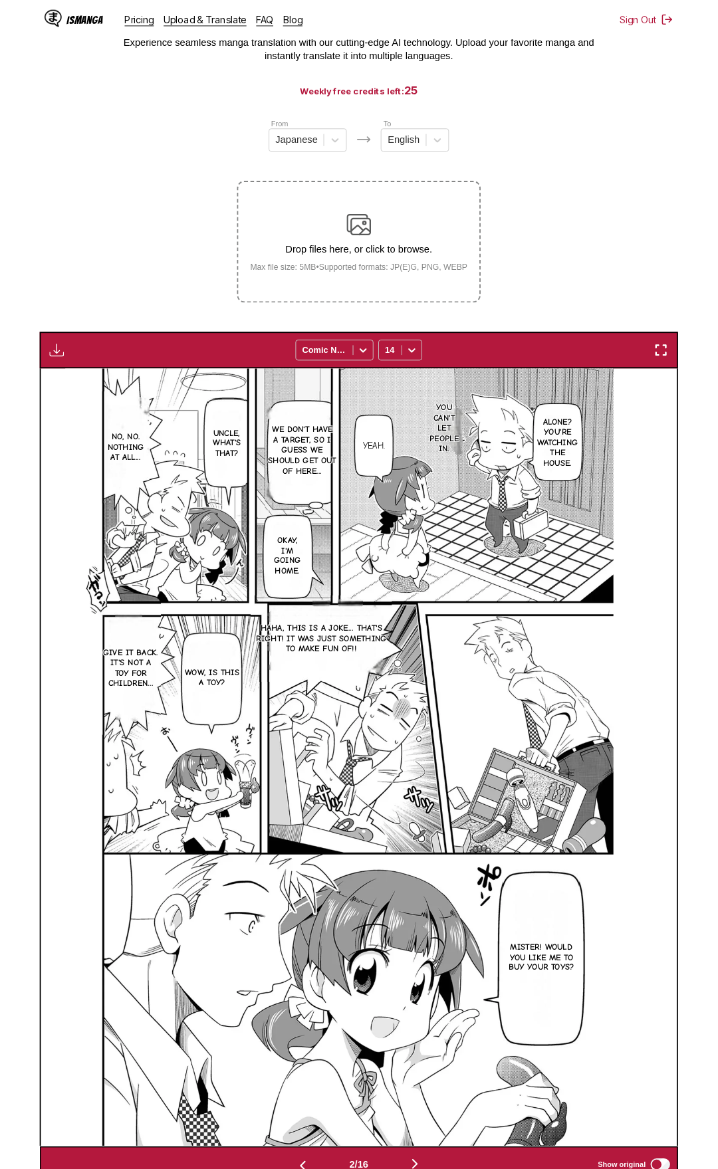
scroll to position [0, 694]
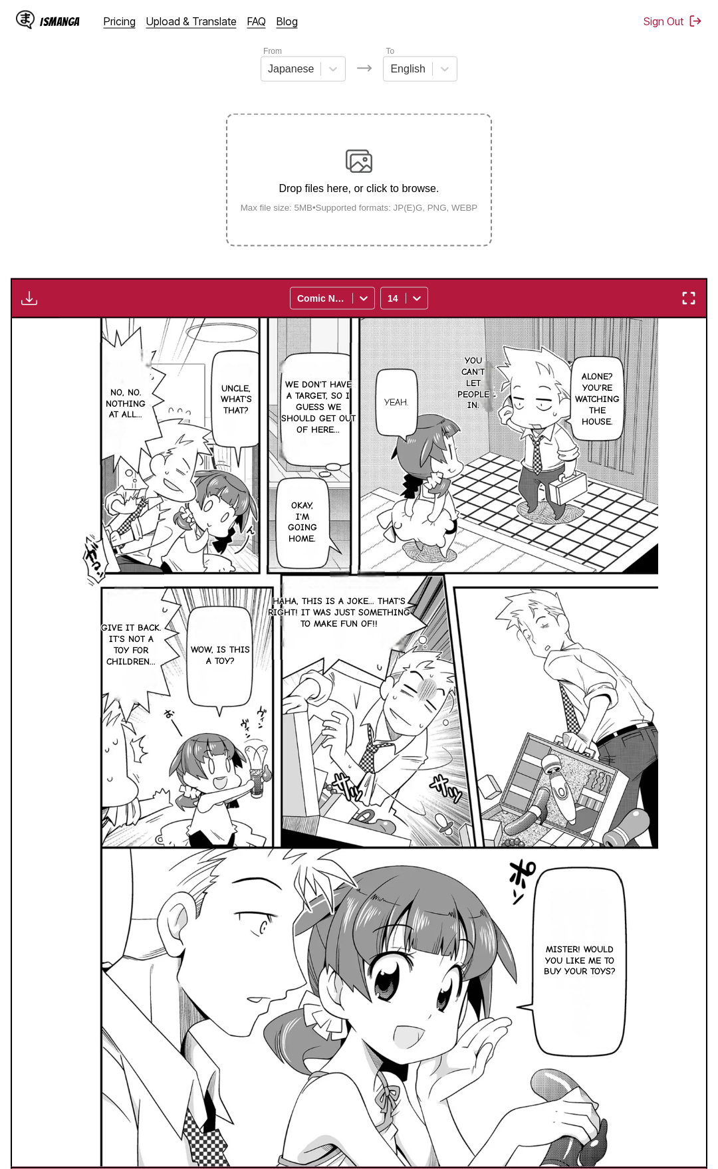
click at [691, 300] on img "button" at bounding box center [689, 298] width 16 height 16
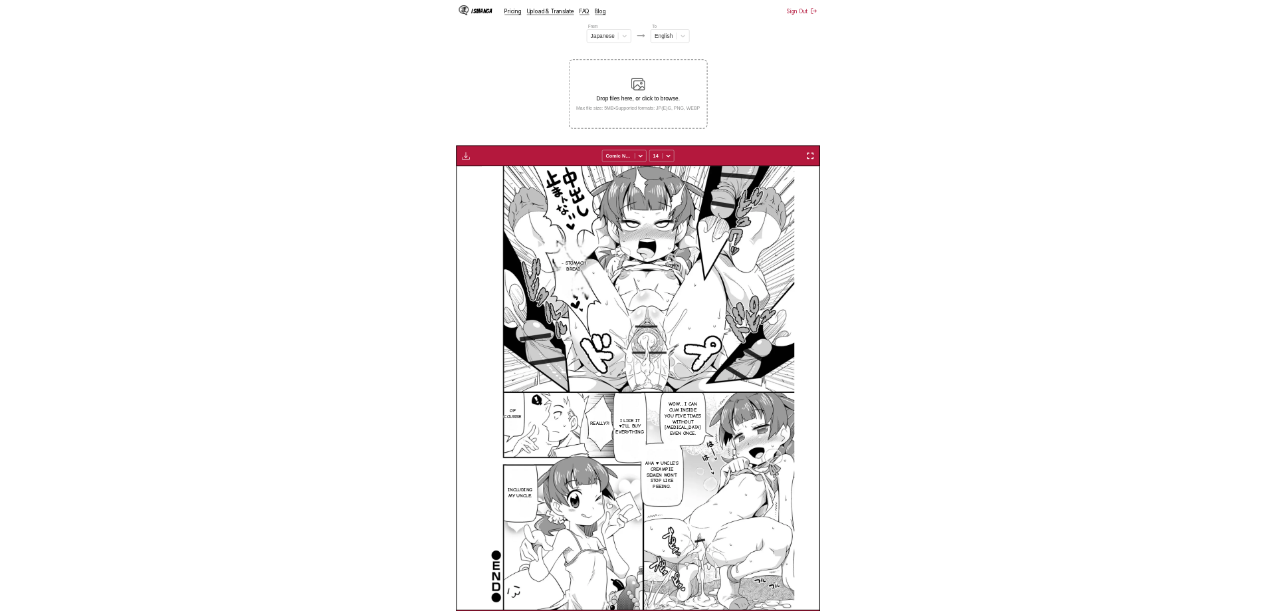
scroll to position [0, 6114]
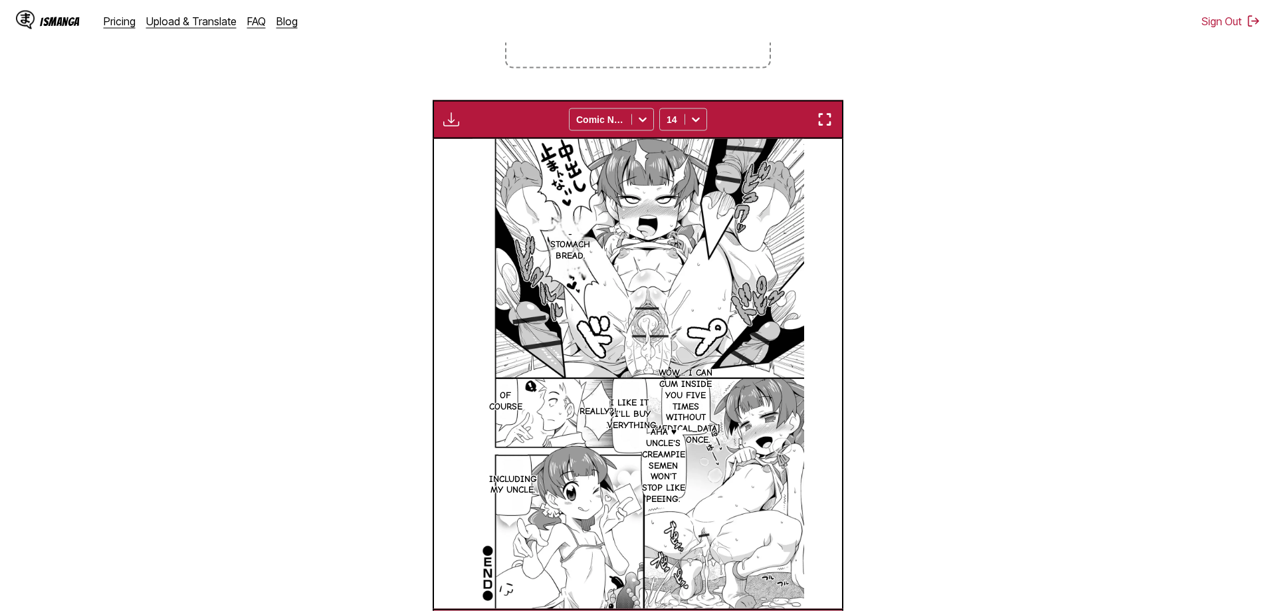
click at [324, 110] on section "From Japanese To English Drop files here, or click to browse. Max file size: 5M…" at bounding box center [638, 256] width 1255 height 781
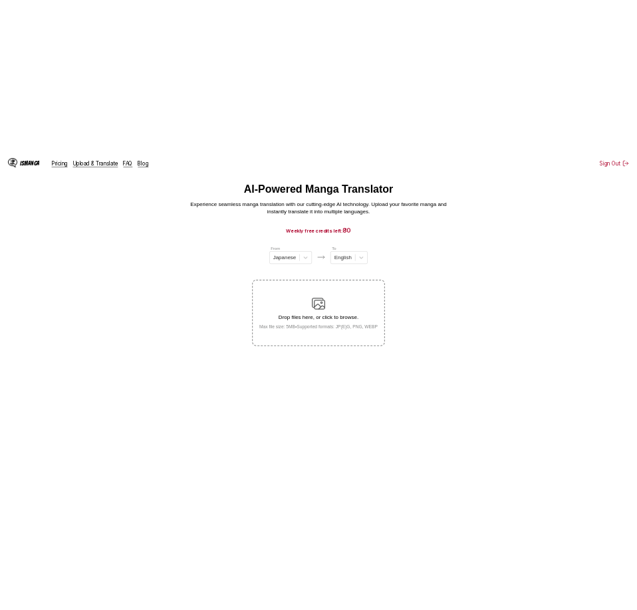
scroll to position [20, 0]
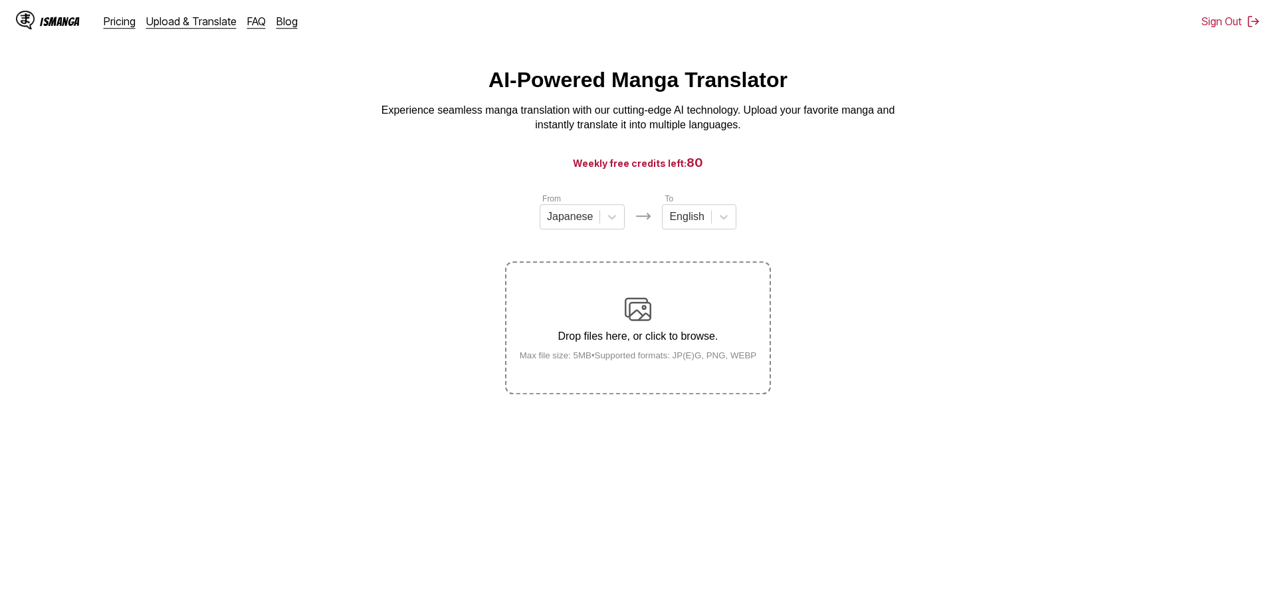
click at [490, 257] on section "From Japanese To English Drop files here, or click to browse. Max file size: 5M…" at bounding box center [638, 293] width 1255 height 202
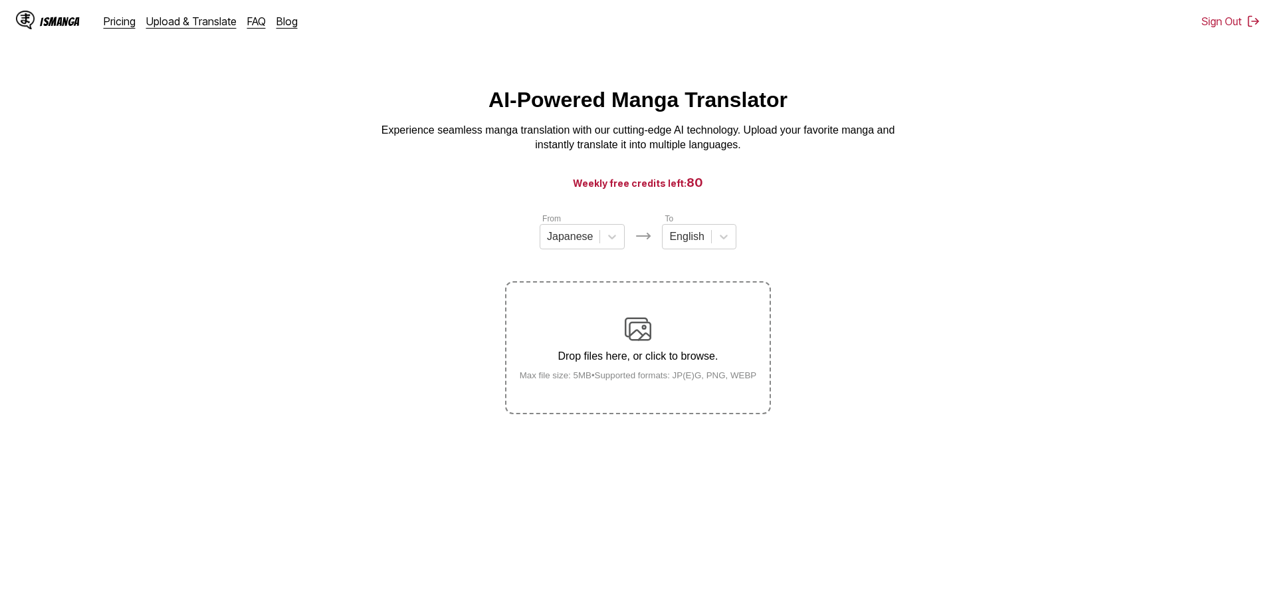
scroll to position [150, 0]
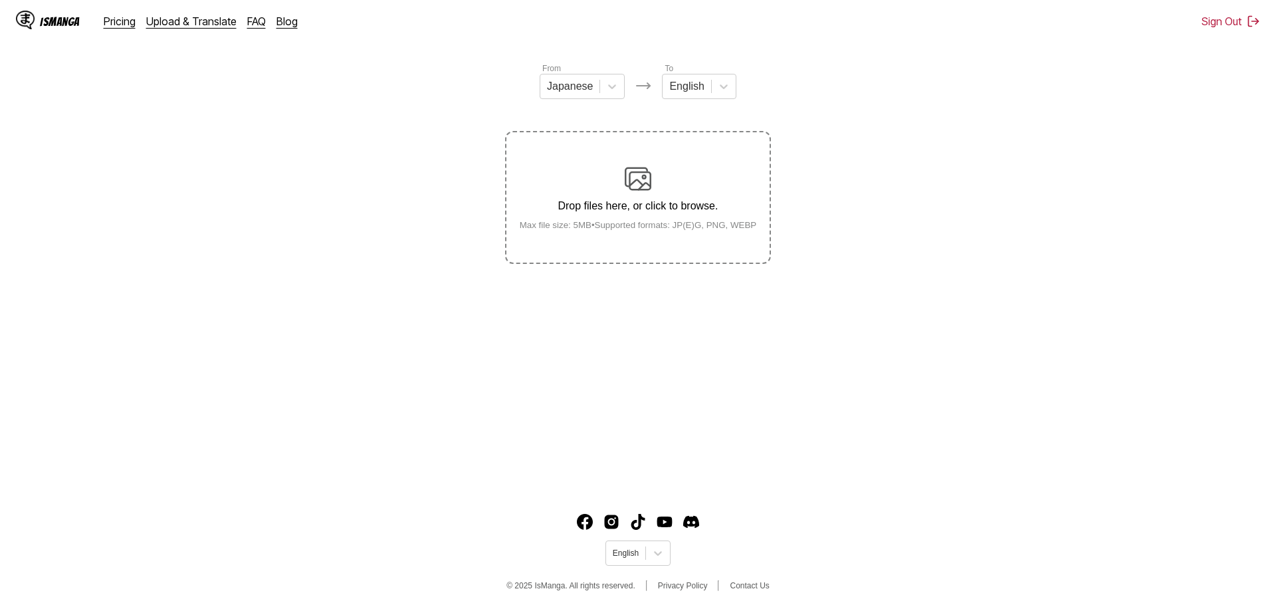
click at [377, 158] on section "From Japanese To English Drop files here, or click to browse. Max file size: 5M…" at bounding box center [638, 163] width 1255 height 202
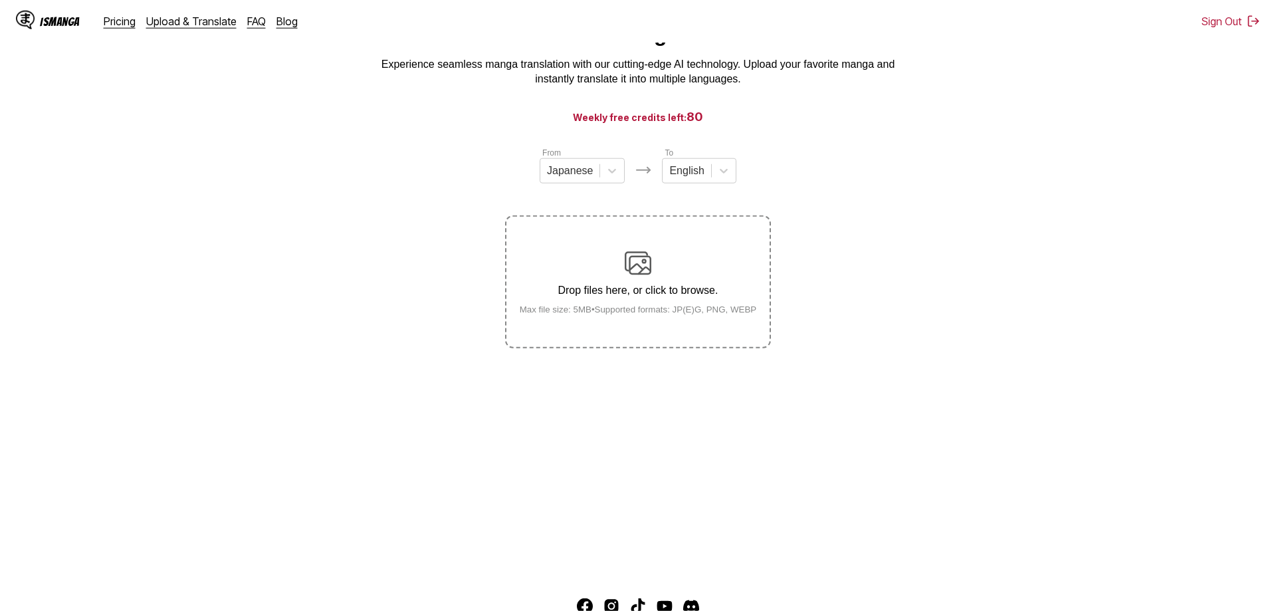
scroll to position [62, 0]
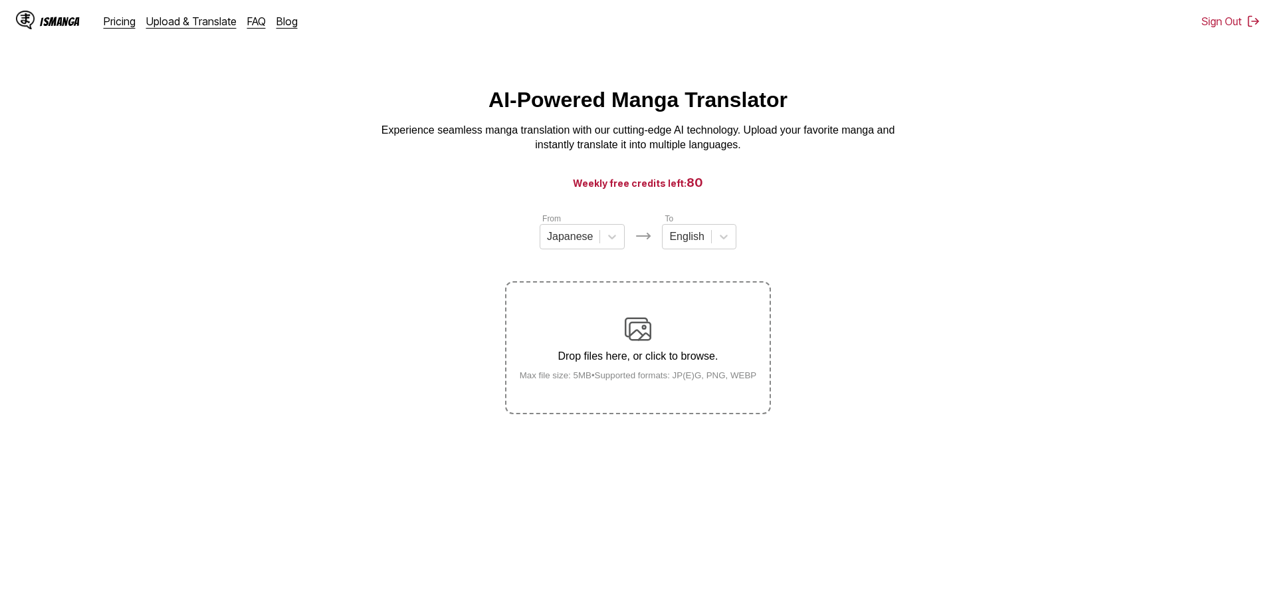
click at [591, 174] on main "AI-Powered Manga Translator Experience seamless manga translation with our cutt…" at bounding box center [638, 363] width 1276 height 550
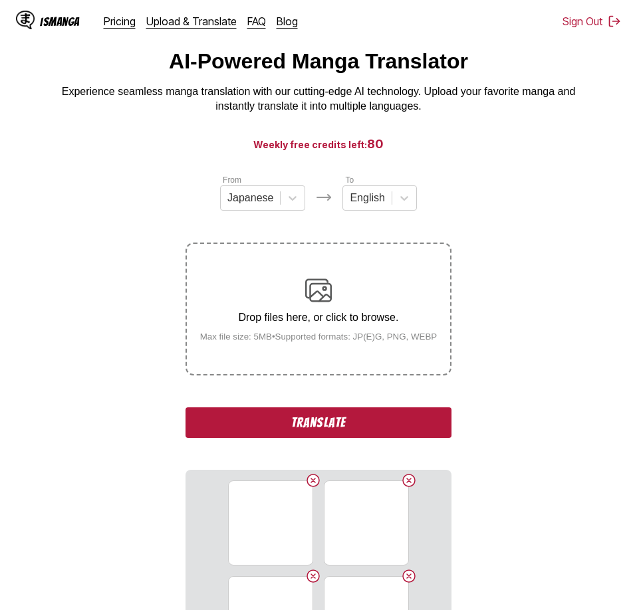
scroll to position [37, 0]
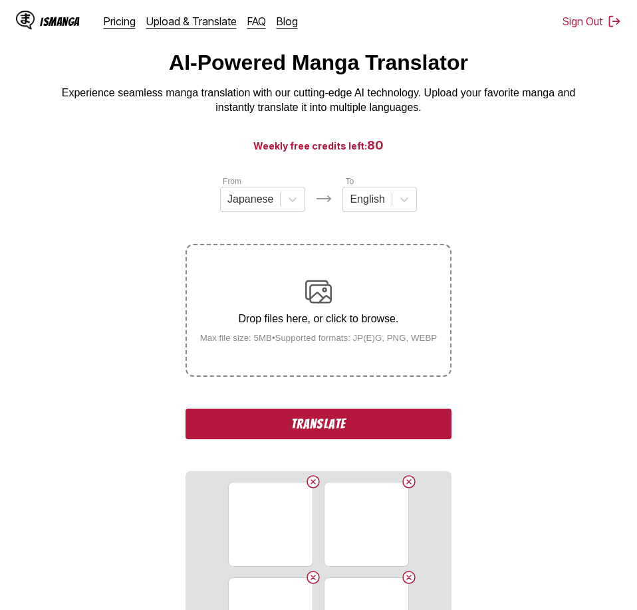
click at [295, 423] on button "Translate" at bounding box center [318, 424] width 266 height 31
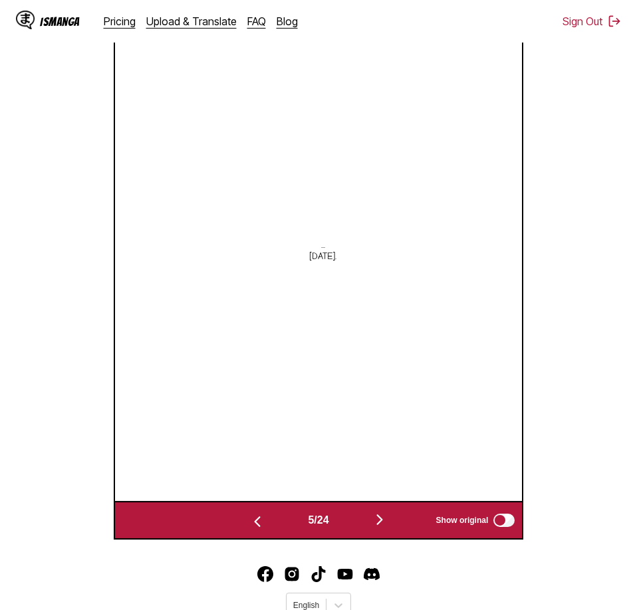
scroll to position [0, 2035]
